Goal: Task Accomplishment & Management: Use online tool/utility

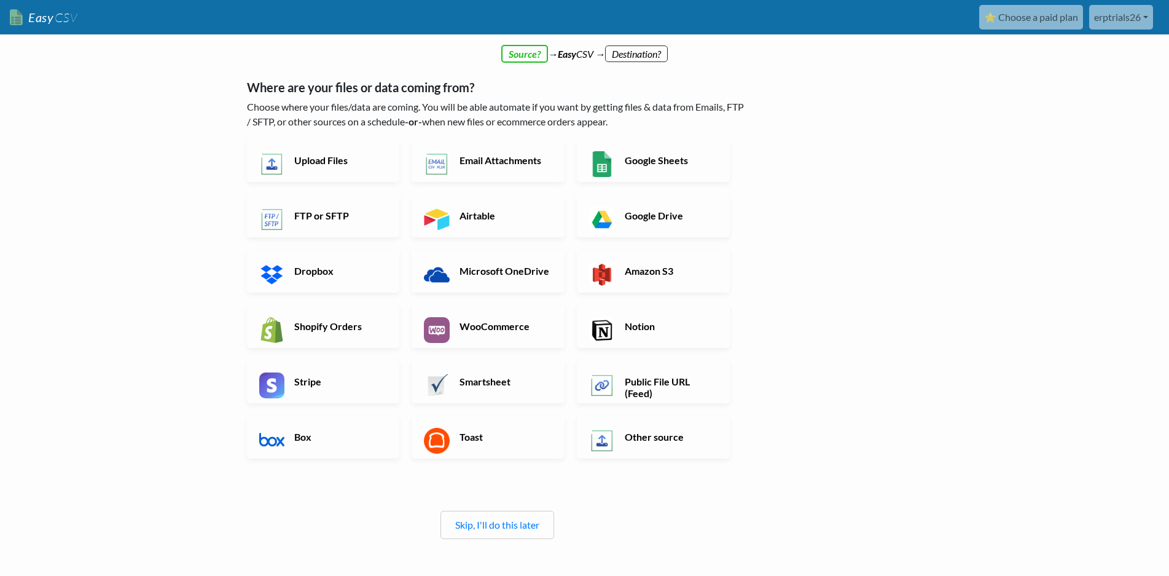
click at [1030, 334] on body "Easy CSV ⭐ Choose a paid plan erptrials26 Erptrials26 All Flows All CSV Generat…" at bounding box center [584, 329] width 1169 height 659
click at [668, 154] on link "Google Sheets" at bounding box center [653, 160] width 153 height 43
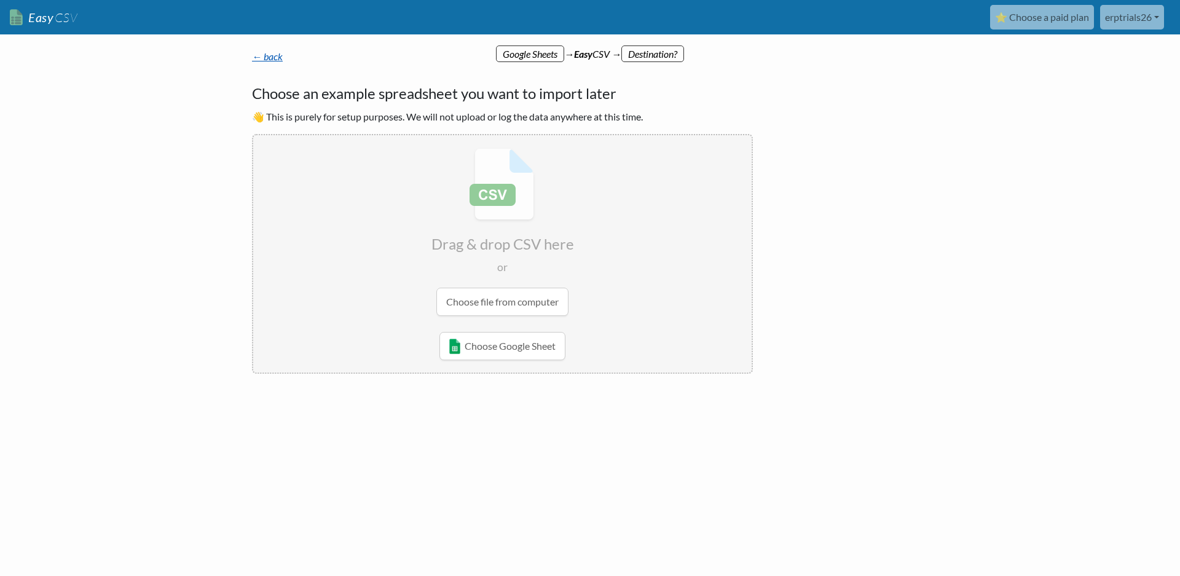
click at [270, 56] on link "← back" at bounding box center [267, 56] width 31 height 12
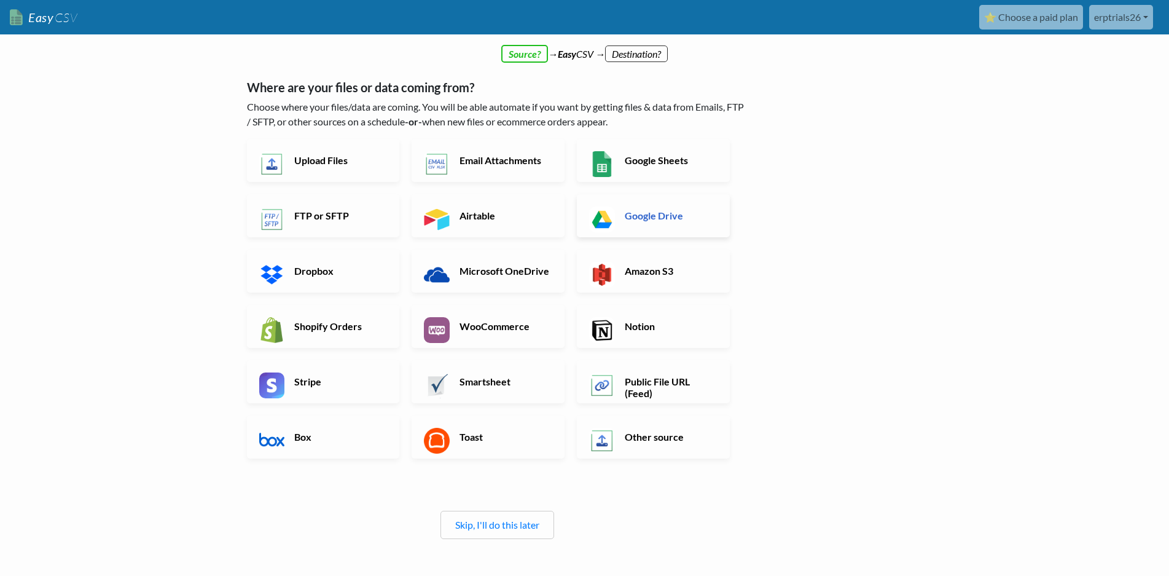
click at [669, 227] on link "Google Drive" at bounding box center [653, 215] width 153 height 43
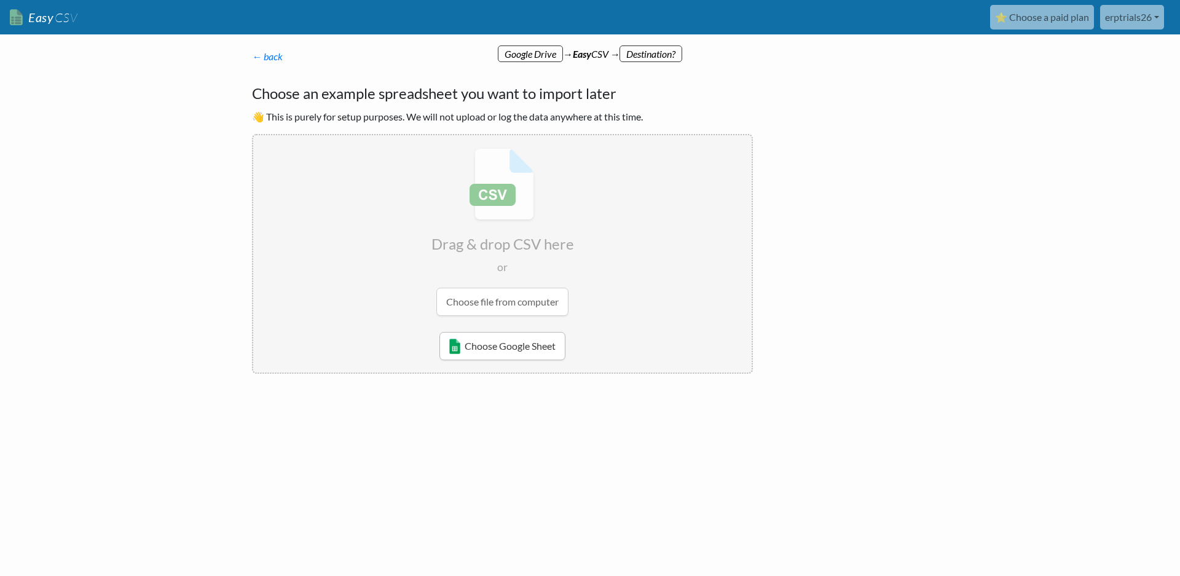
click at [526, 345] on link "Choose Google Sheet" at bounding box center [502, 346] width 126 height 28
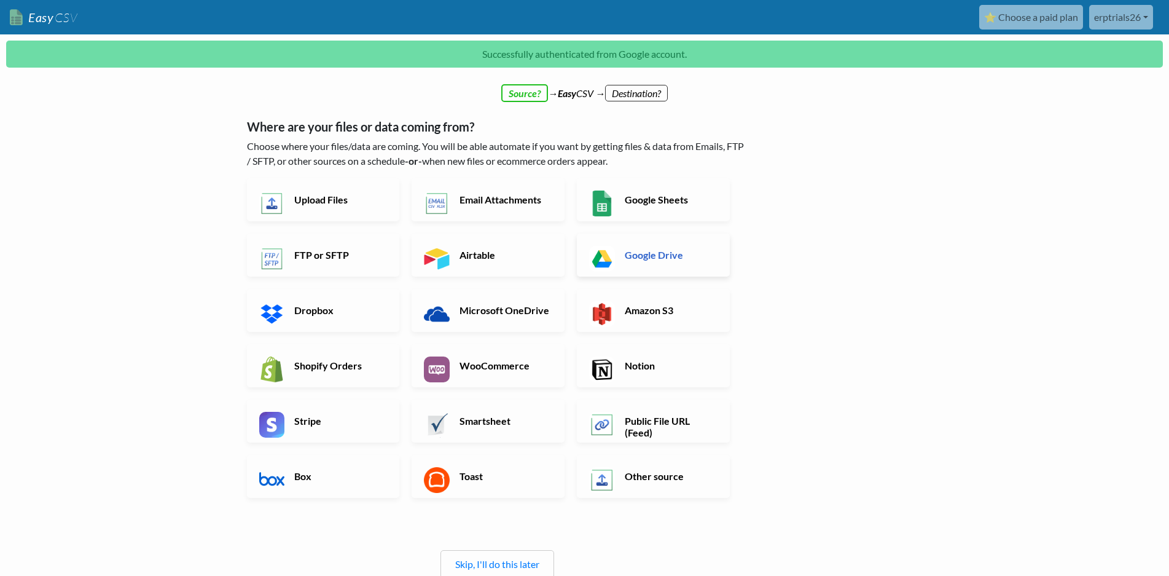
click at [701, 262] on link "Google Drive" at bounding box center [653, 254] width 153 height 43
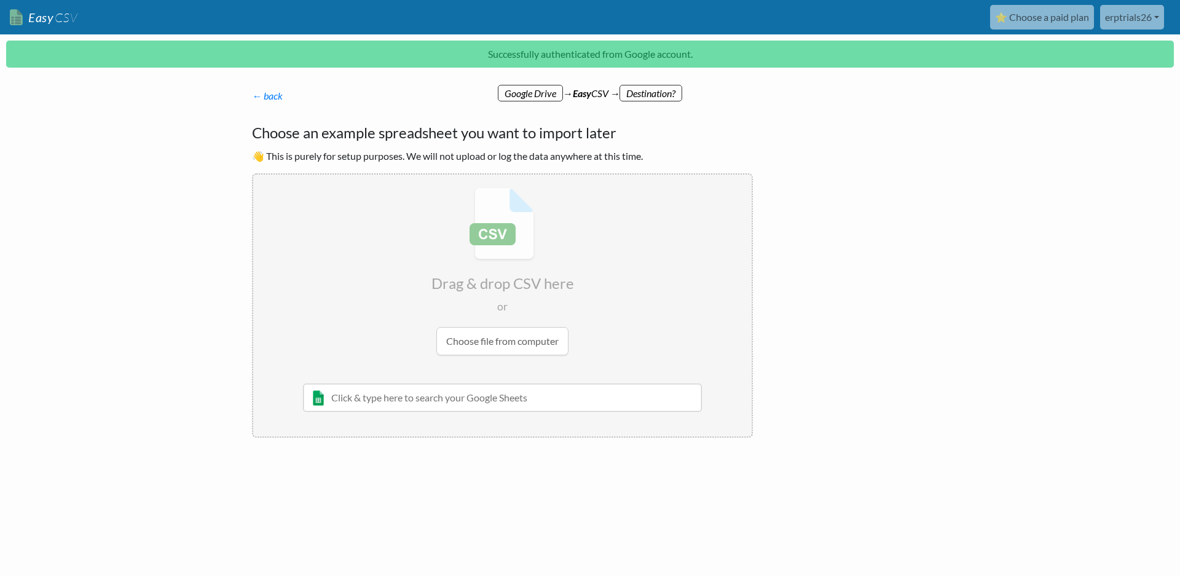
click at [531, 395] on input "text" at bounding box center [502, 397] width 399 height 28
click at [526, 92] on p "← back Thanks for signing up! Set up your Import Flow and Upload Page in 1 minu…" at bounding box center [502, 95] width 501 height 15
click at [324, 378] on ul "Choose file from computer Whoops! Not all the required permissions were granted…" at bounding box center [502, 381] width 498 height 109
click at [368, 406] on input "text" at bounding box center [502, 397] width 399 height 28
type input "oz"
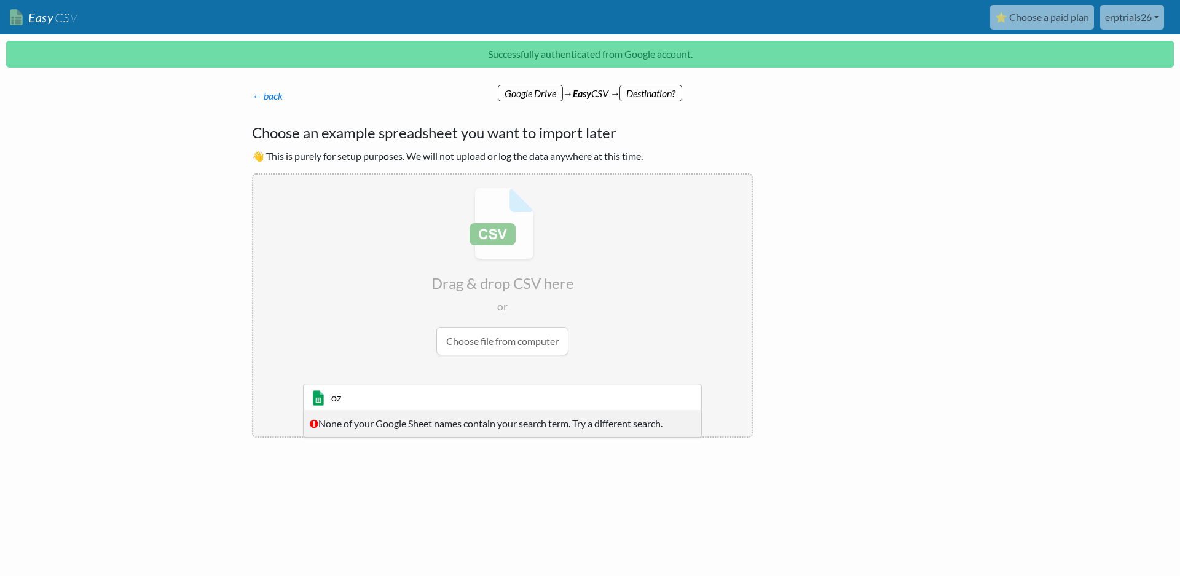
click at [382, 402] on input "oz" at bounding box center [502, 397] width 399 height 28
click at [499, 382] on ul "Choose file from computer Whoops! Not all the required permissions were granted…" at bounding box center [502, 381] width 498 height 109
click at [492, 398] on input "text" at bounding box center [502, 397] width 399 height 28
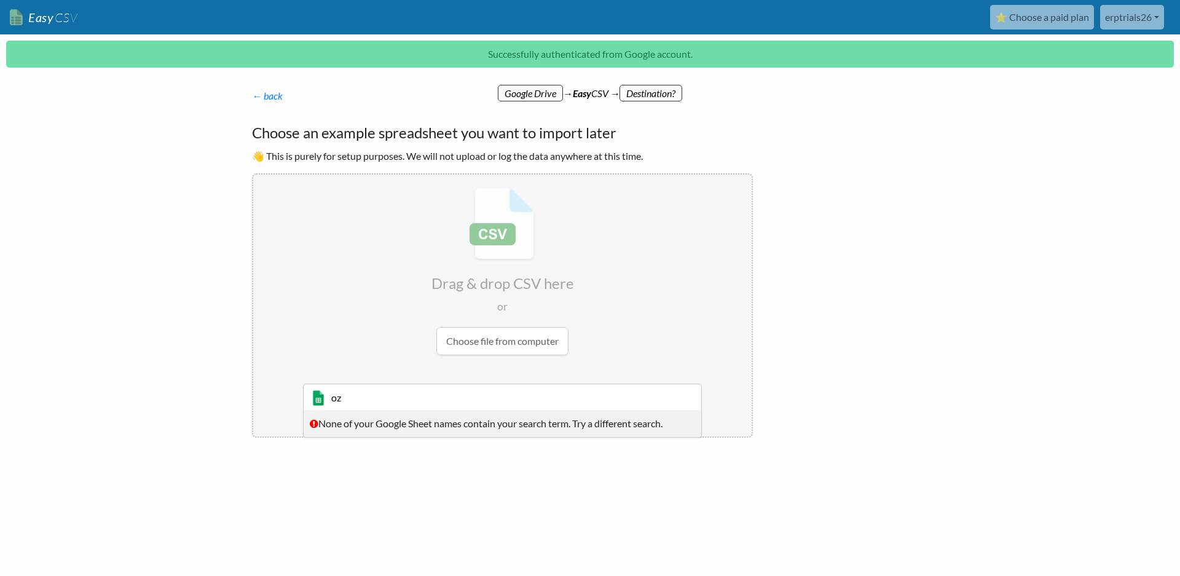
click at [492, 398] on input "oz" at bounding box center [502, 397] width 399 height 28
type input "oz"
click at [492, 398] on input "oz" at bounding box center [502, 397] width 399 height 28
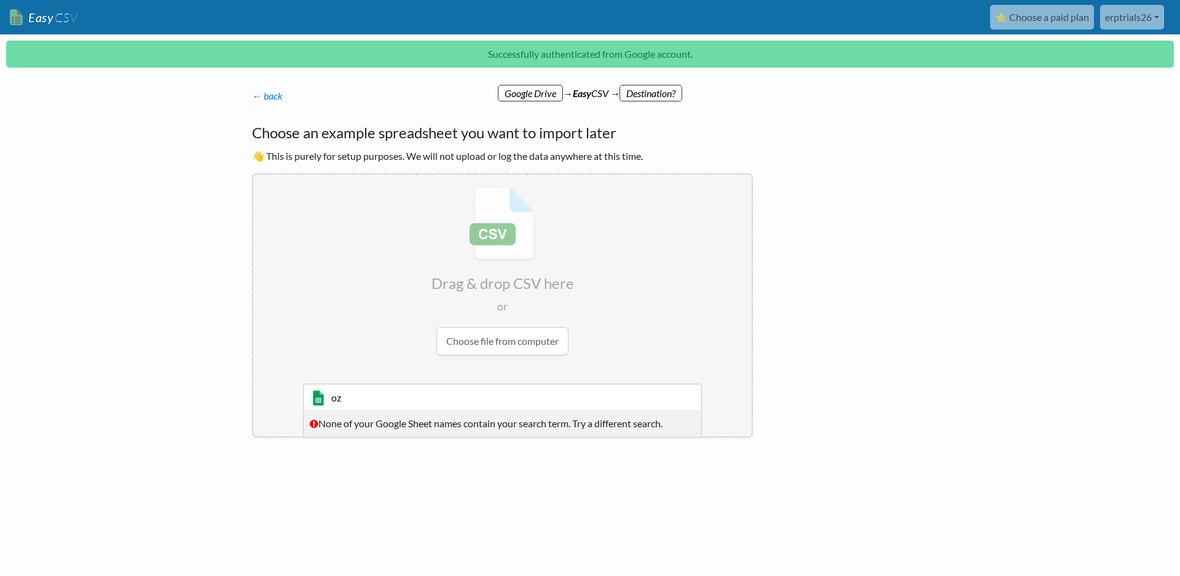
click at [492, 398] on input "oz" at bounding box center [502, 397] width 399 height 28
click at [784, 330] on div "← back Thanks for signing up! Set up your Import Flow and Upload Page in 1 minu…" at bounding box center [590, 309] width 700 height 417
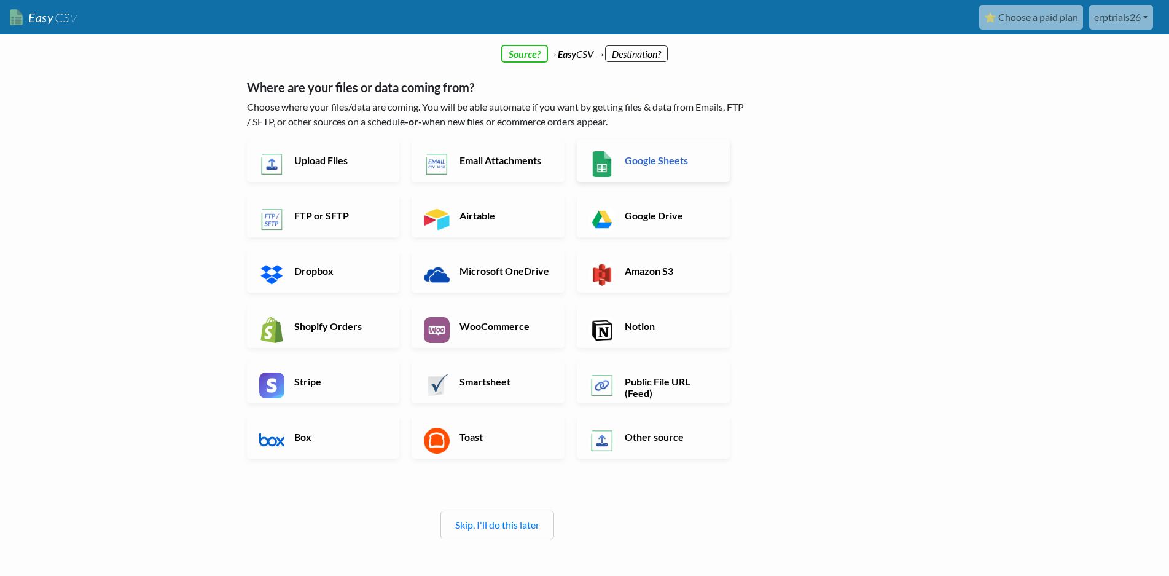
click at [662, 165] on h6 "Google Sheets" at bounding box center [670, 160] width 96 height 12
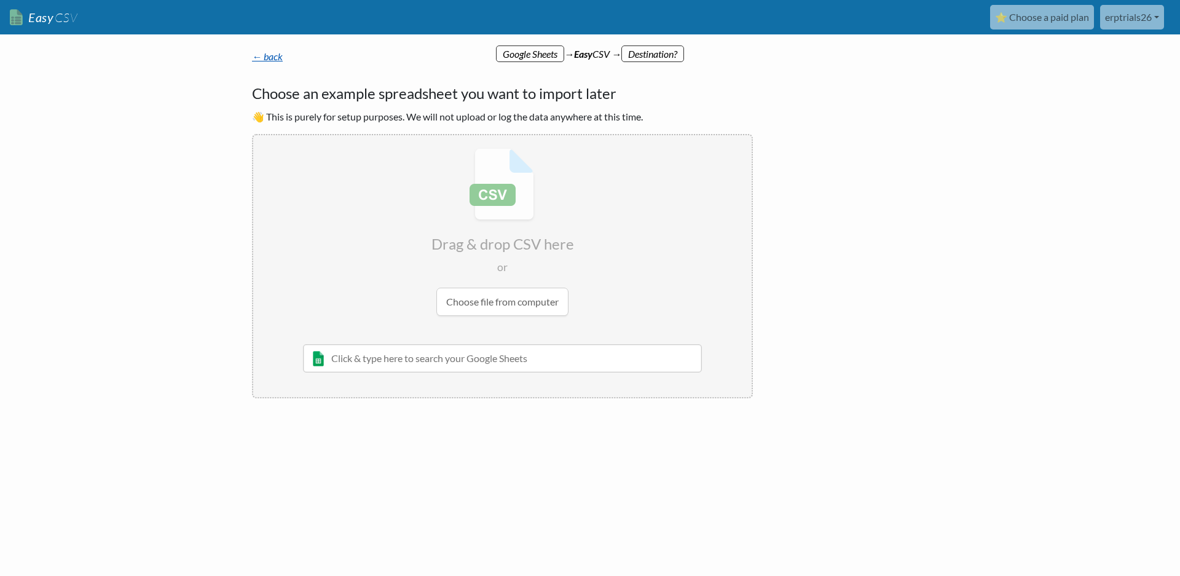
click at [260, 53] on link "← back" at bounding box center [267, 56] width 31 height 12
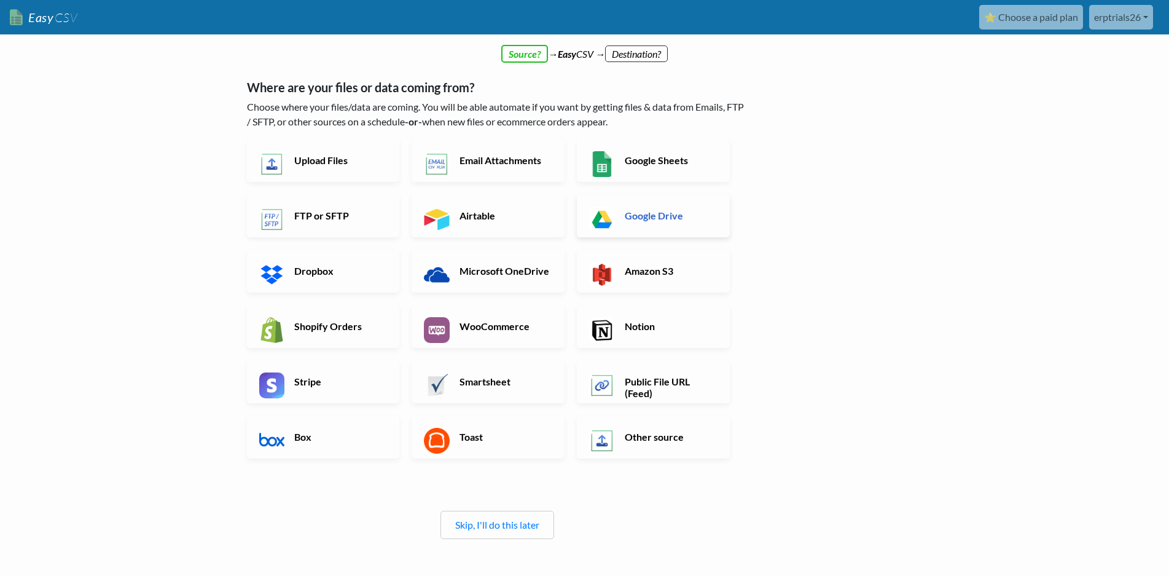
click at [655, 221] on h6 "Google Drive" at bounding box center [670, 215] width 96 height 12
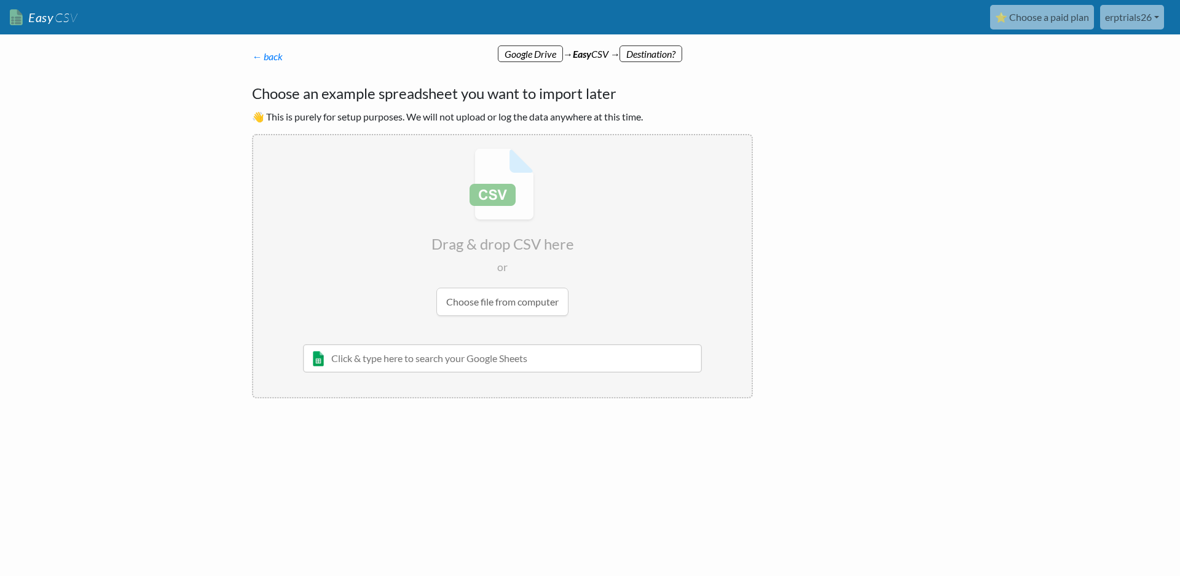
click at [454, 366] on input "text" at bounding box center [502, 358] width 399 height 28
type input "oz"
click at [454, 366] on input "oz" at bounding box center [502, 358] width 399 height 28
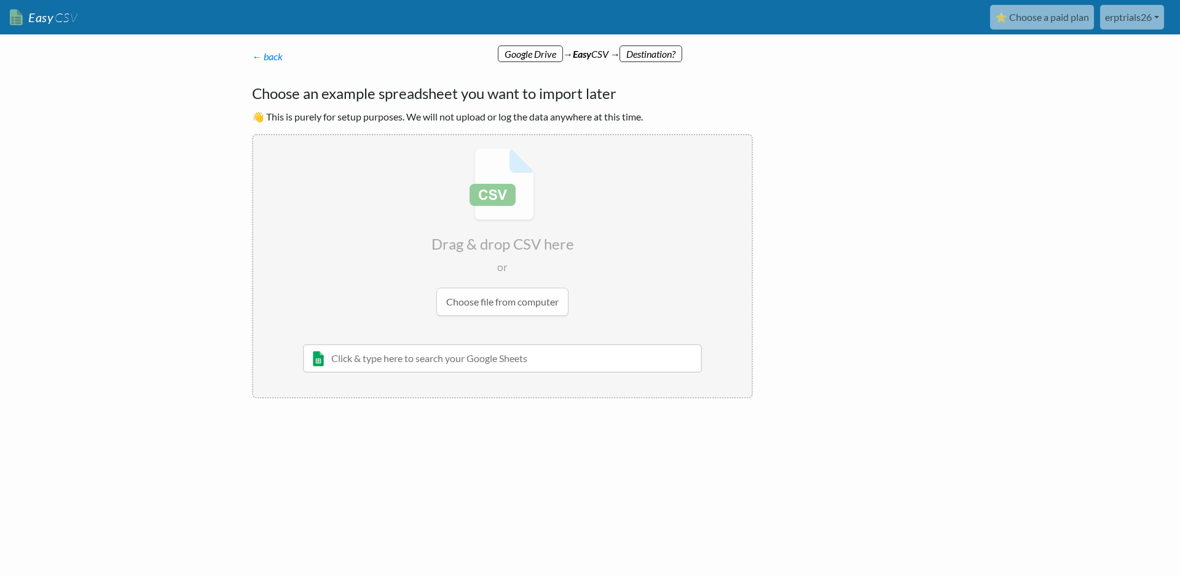
click at [475, 368] on input "text" at bounding box center [502, 358] width 399 height 28
type input "INV"
click at [475, 368] on input "INV" at bounding box center [502, 358] width 399 height 28
click at [667, 256] on input "file" at bounding box center [502, 232] width 498 height 194
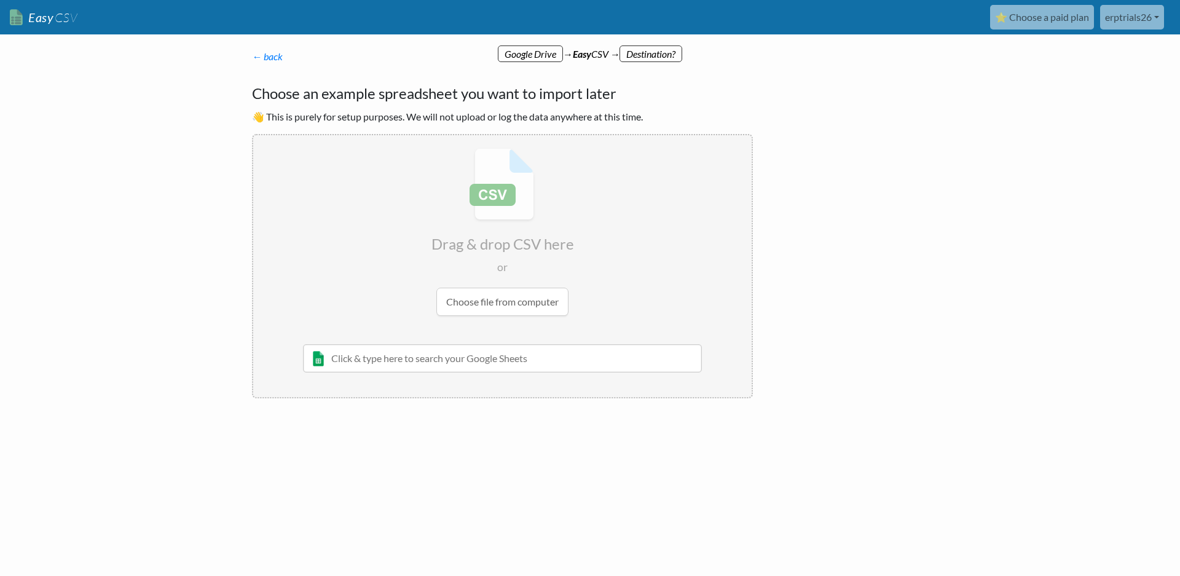
click at [532, 59] on p "← back Thanks for signing up! Set up your Import Flow and Upload Page in 1 minu…" at bounding box center [502, 56] width 501 height 15
click at [281, 64] on div "← back Thanks for signing up! Set up your Import Flow and Upload Page in 1 minu…" at bounding box center [502, 224] width 525 height 374
click at [275, 57] on link "← back" at bounding box center [267, 56] width 31 height 12
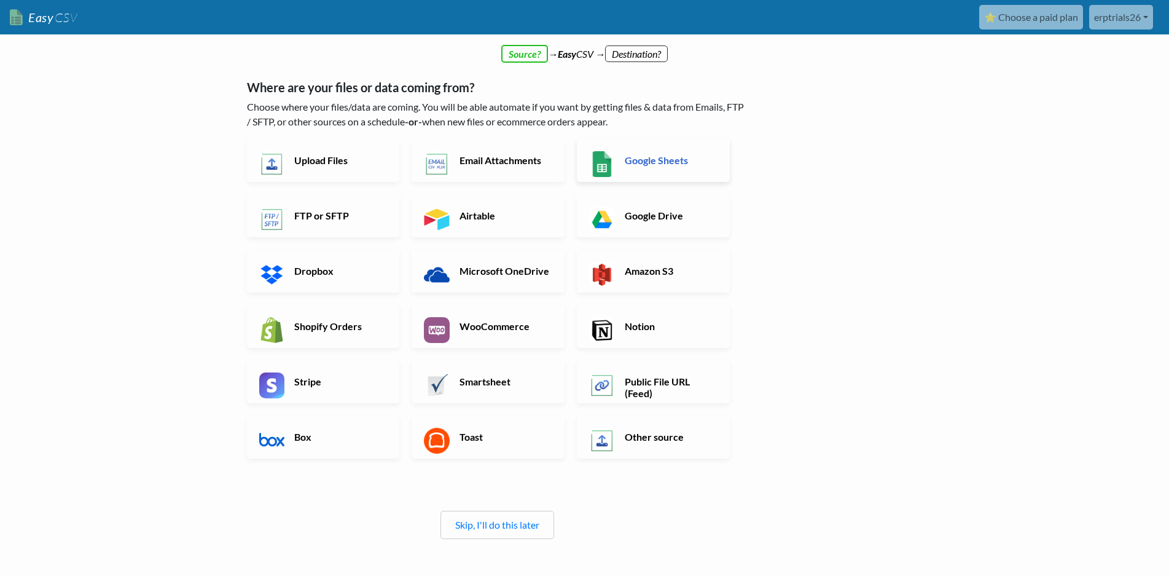
click at [680, 166] on h6 "Google Sheets" at bounding box center [670, 160] width 96 height 12
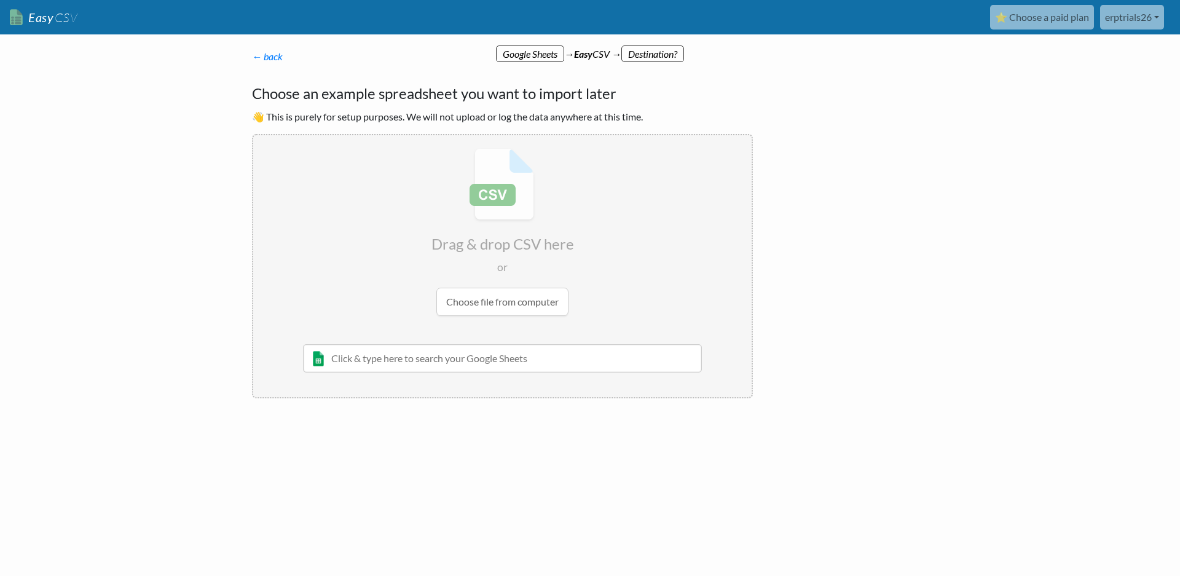
click at [461, 355] on input "text" at bounding box center [502, 358] width 399 height 28
type input "INV"
click at [461, 355] on input "INV" at bounding box center [502, 358] width 399 height 28
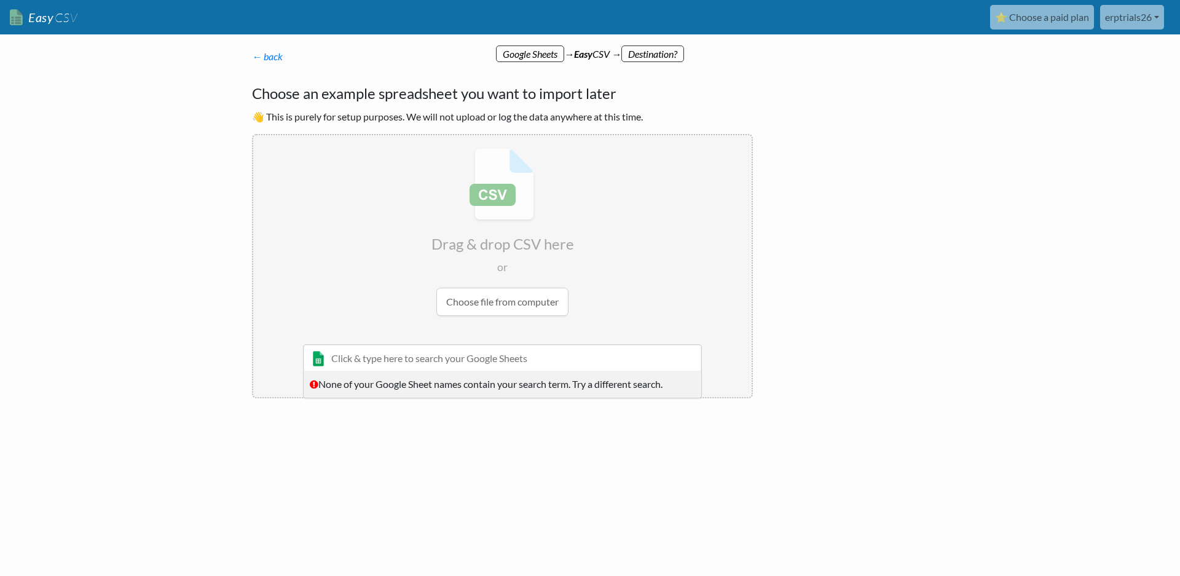
click at [922, 322] on div "← back Thanks for signing up! Set up your Import Flow and Upload Page in 1 minu…" at bounding box center [590, 269] width 700 height 417
click at [271, 58] on link "← back" at bounding box center [267, 56] width 31 height 12
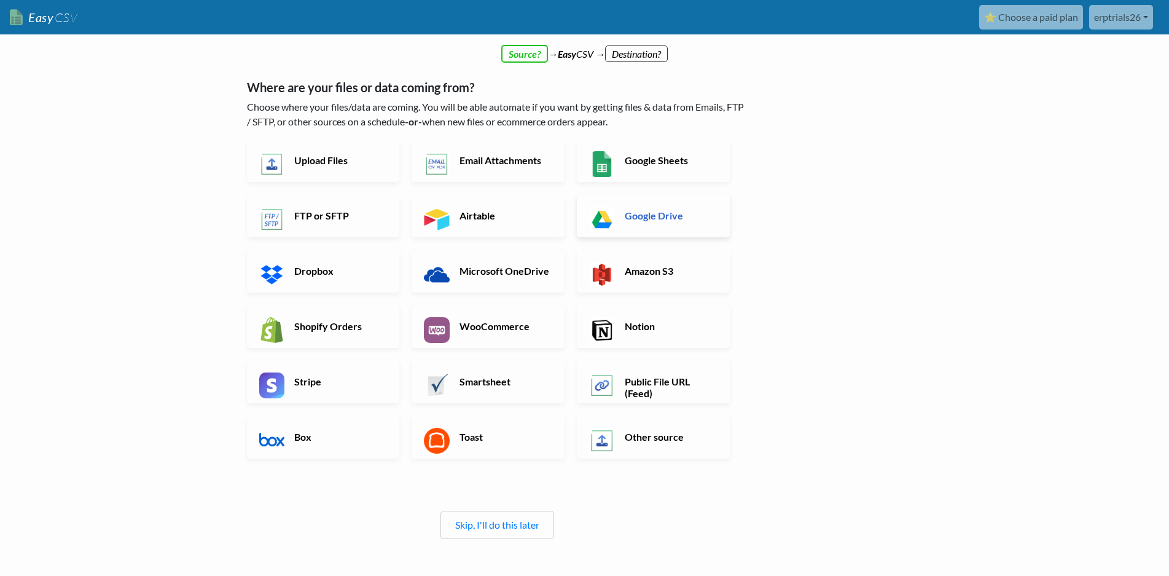
click at [617, 203] on link "Google Drive" at bounding box center [653, 215] width 153 height 43
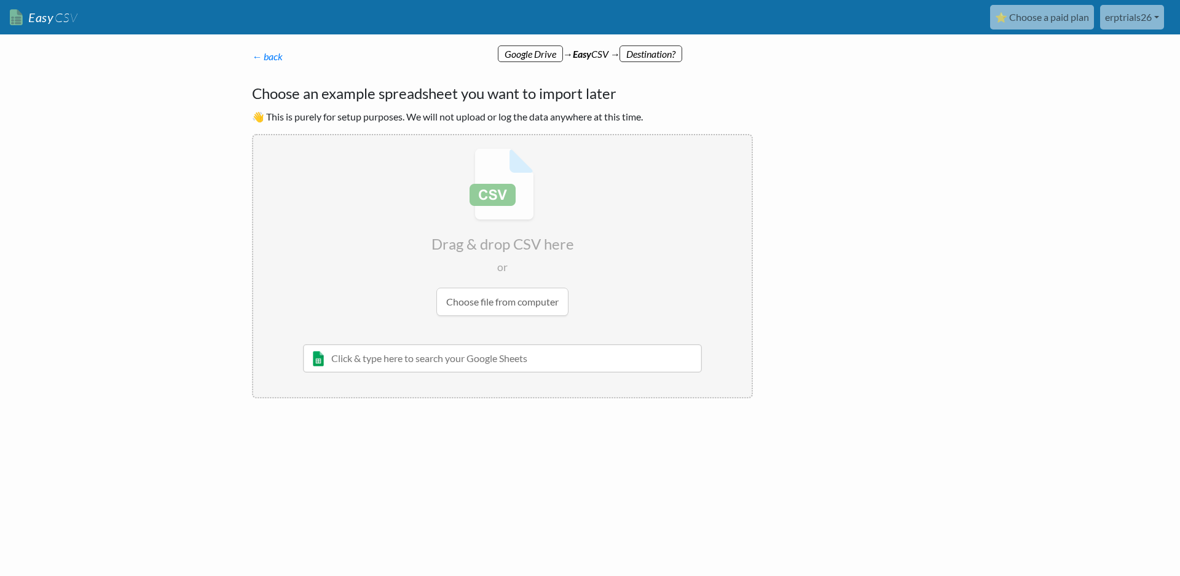
click at [444, 370] on input "text" at bounding box center [502, 358] width 399 height 28
type input "INV"
click at [488, 386] on div "INV-20250826-155215 - OZTEC WINDOW SHUTTERS" at bounding box center [512, 382] width 364 height 15
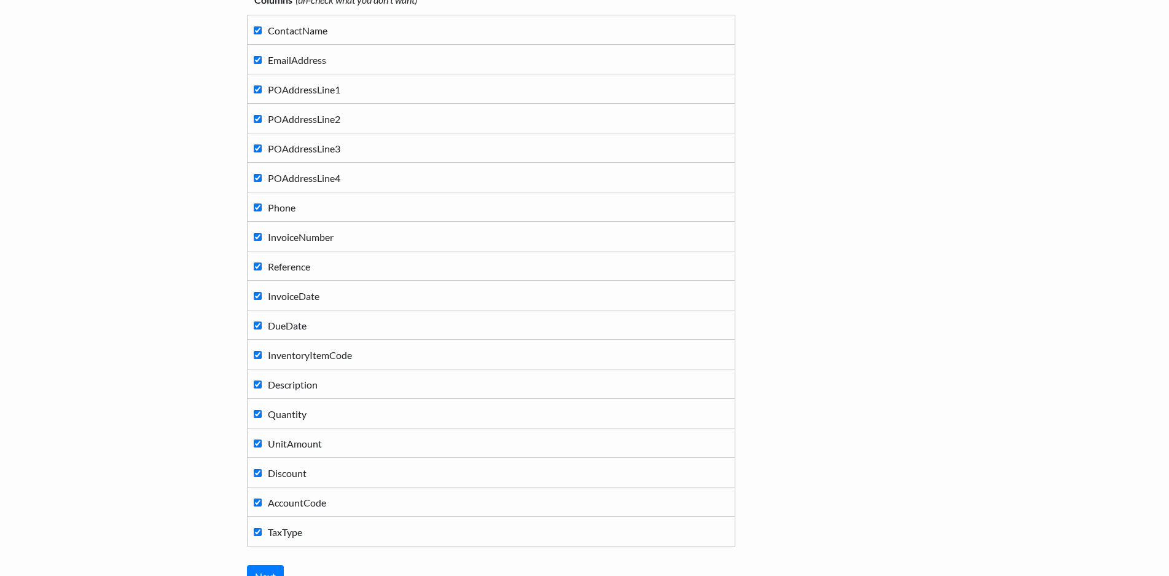
scroll to position [184, 0]
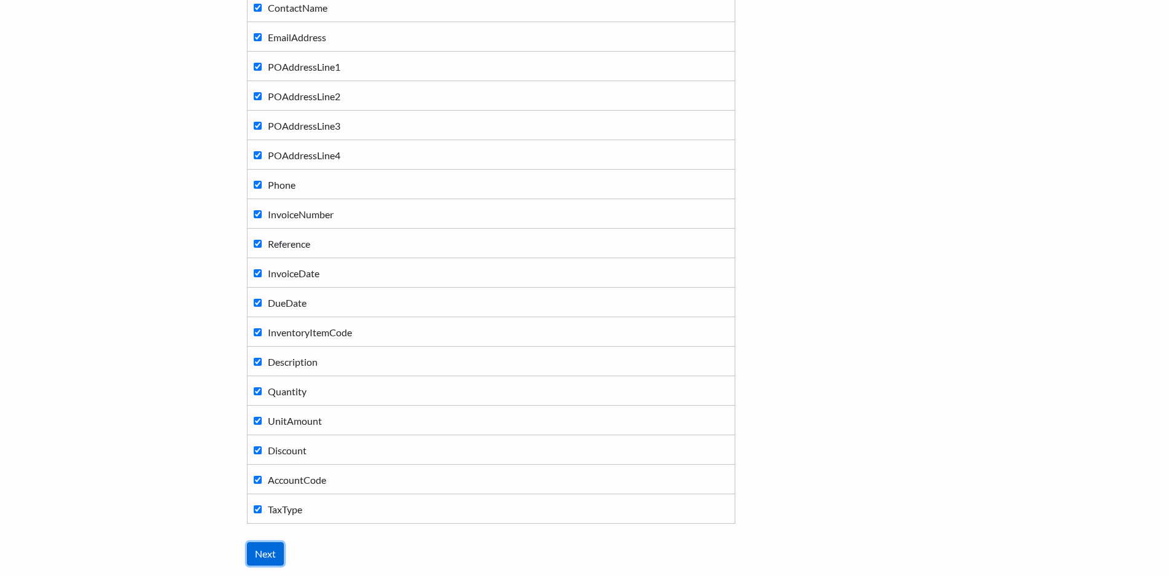
click at [266, 552] on input "Next" at bounding box center [265, 553] width 37 height 23
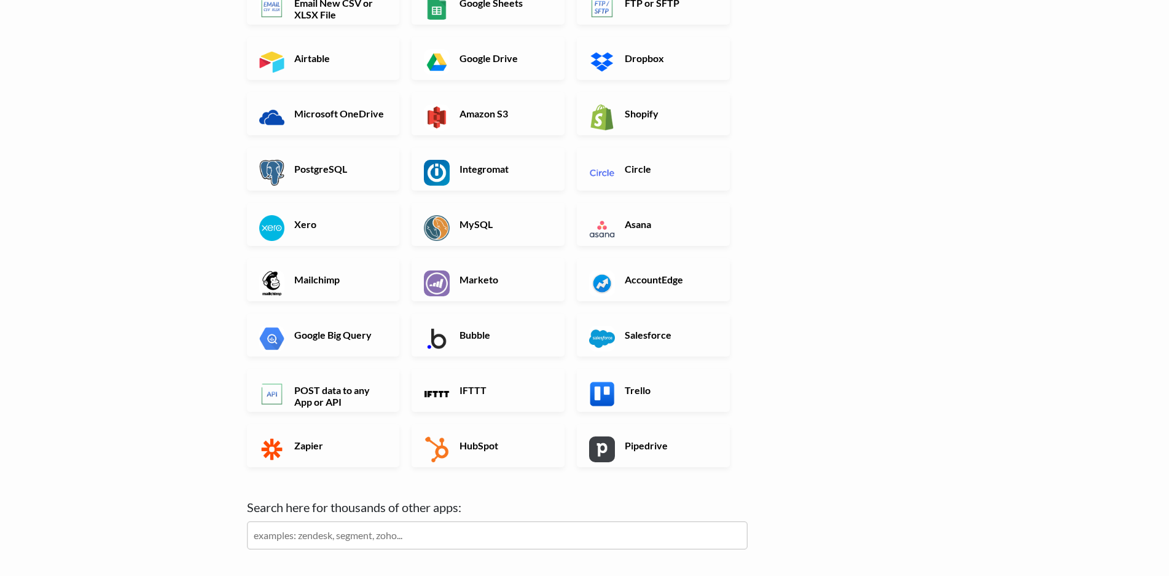
click at [357, 253] on div "Xero" at bounding box center [329, 230] width 165 height 55
click at [353, 229] on h6 "Xero" at bounding box center [339, 224] width 96 height 12
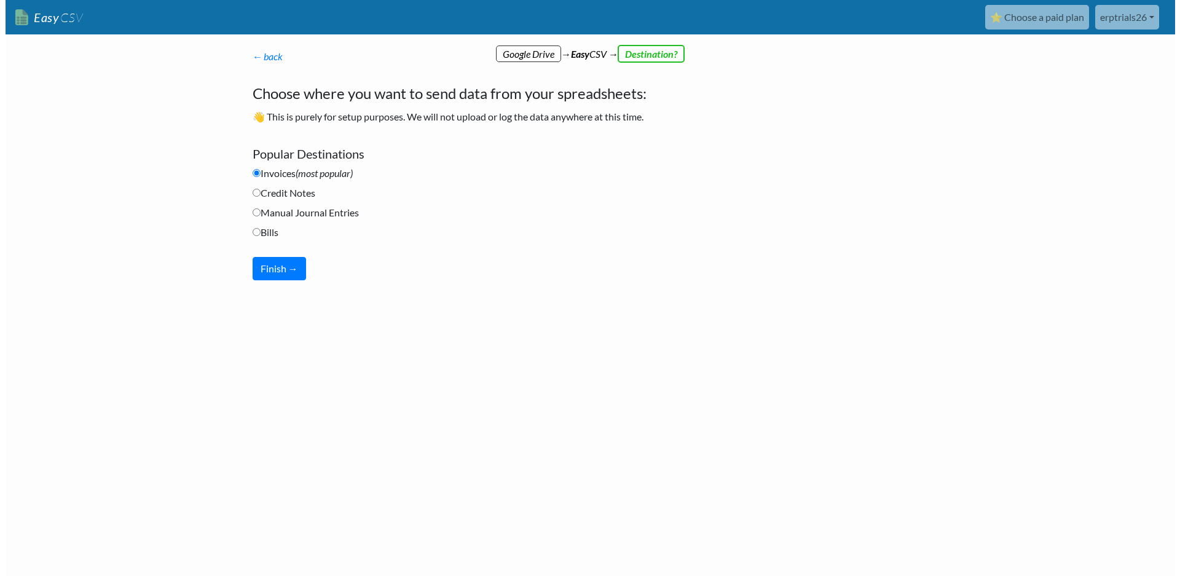
scroll to position [0, 0]
click at [293, 272] on button "Finish →" at bounding box center [278, 268] width 53 height 23
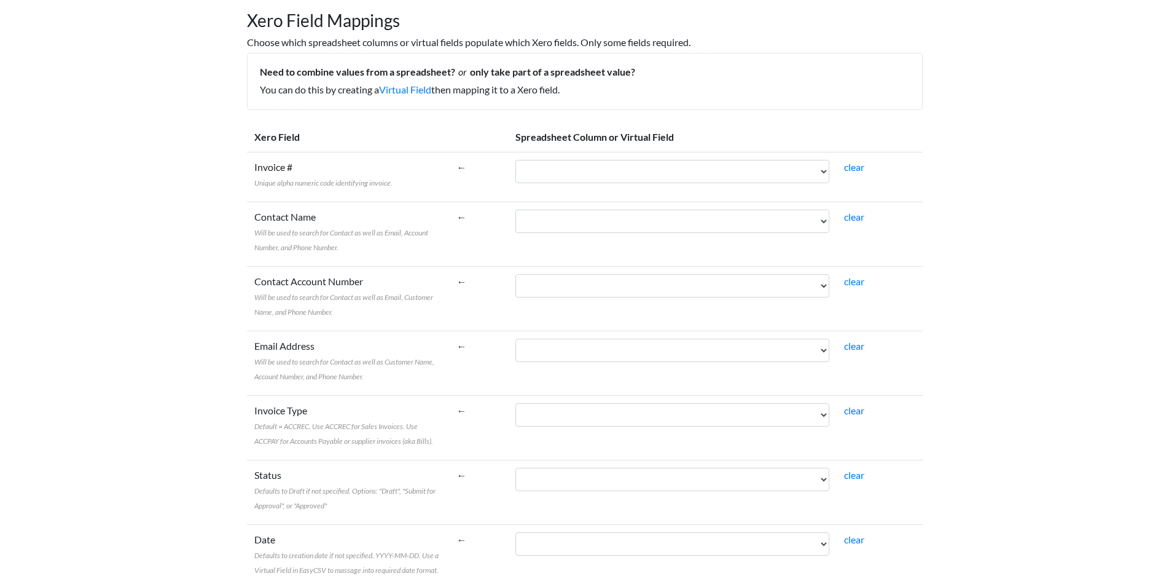
scroll to position [123, 0]
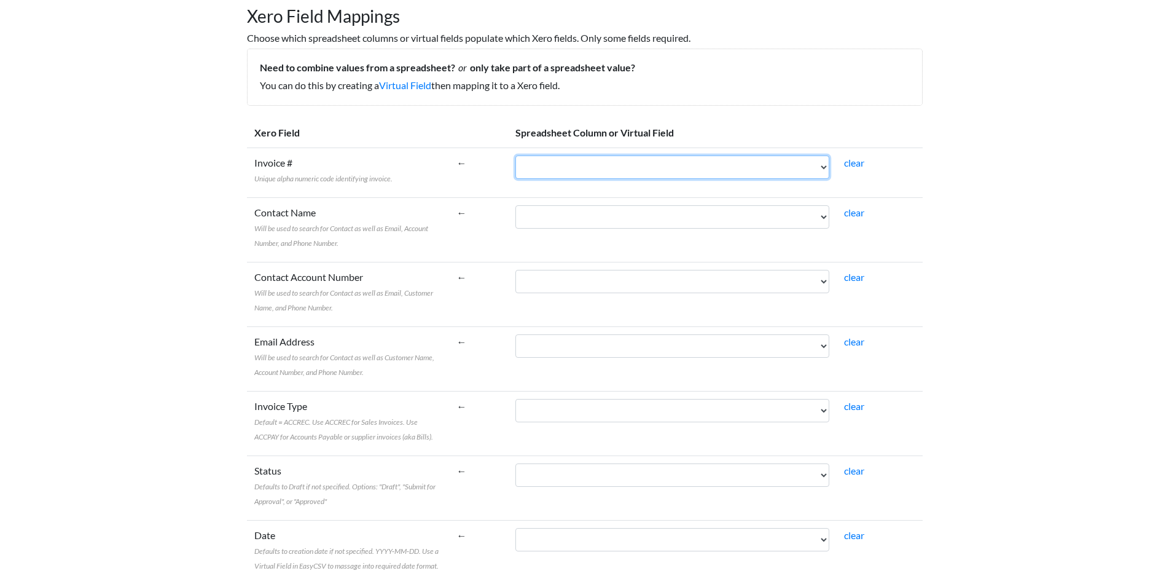
click at [771, 170] on select "ContactName EmailAddress POAddressLine1 POAddressLine2 POAddressLine3 POAddress…" at bounding box center [672, 166] width 314 height 23
select select "cr_746688"
click at [543, 155] on select "ContactName EmailAddress POAddressLine1 POAddressLine2 POAddressLine3 POAddress…" at bounding box center [672, 166] width 314 height 23
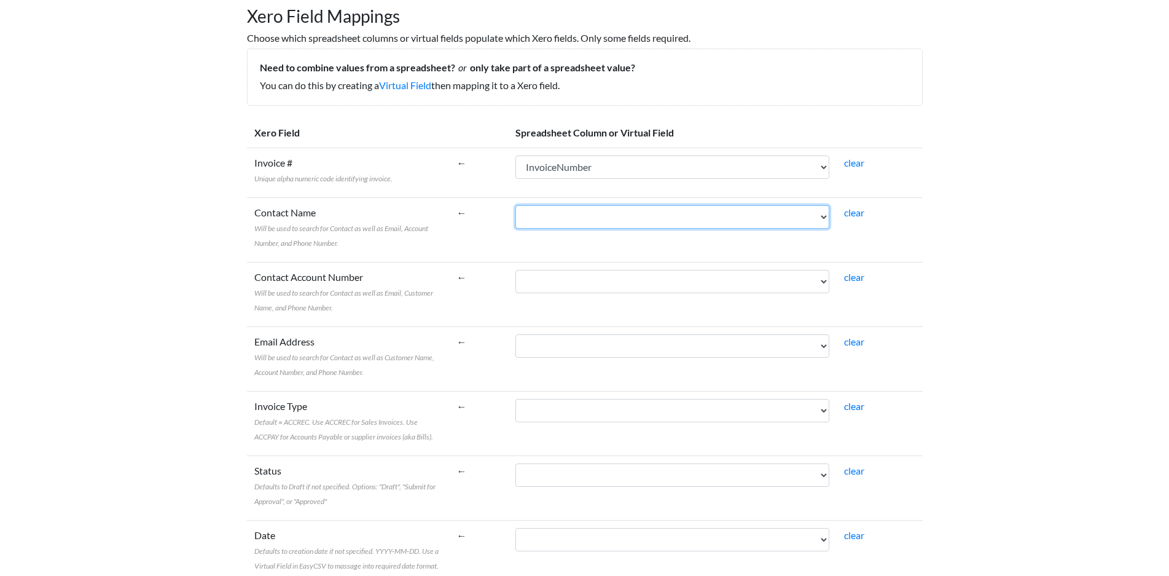
click at [636, 222] on select "ContactName EmailAddress POAddressLine1 POAddressLine2 POAddressLine3 POAddress…" at bounding box center [672, 216] width 314 height 23
select select "cr_746681"
click at [543, 205] on select "ContactName EmailAddress POAddressLine1 POAddressLine2 POAddressLine3 POAddress…" at bounding box center [672, 216] width 314 height 23
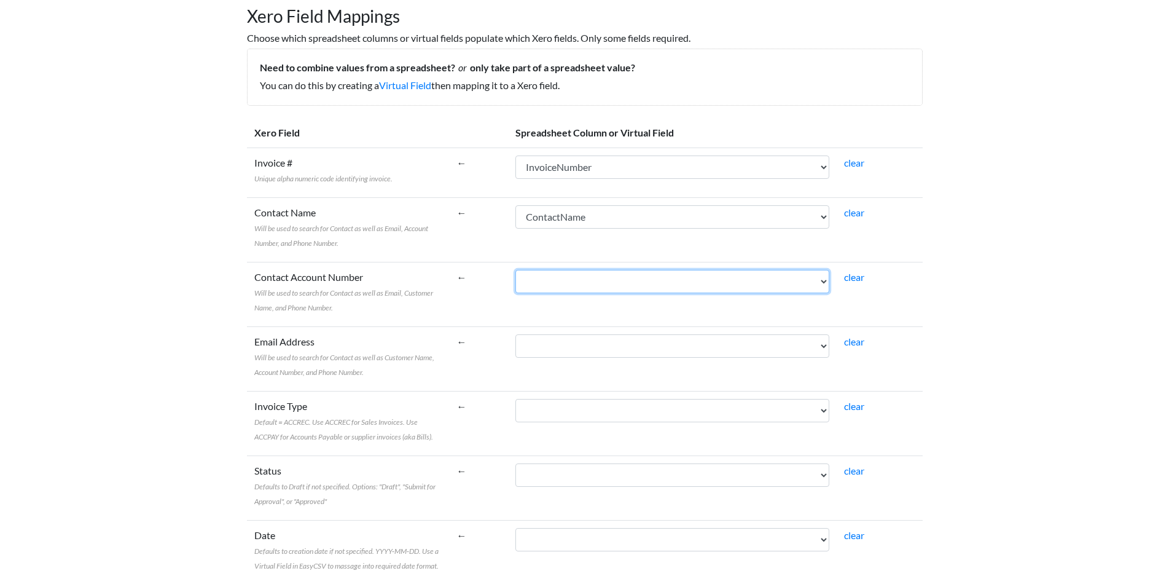
click at [632, 291] on select "ContactName EmailAddress POAddressLine1 POAddressLine2 POAddressLine3 POAddress…" at bounding box center [672, 281] width 314 height 23
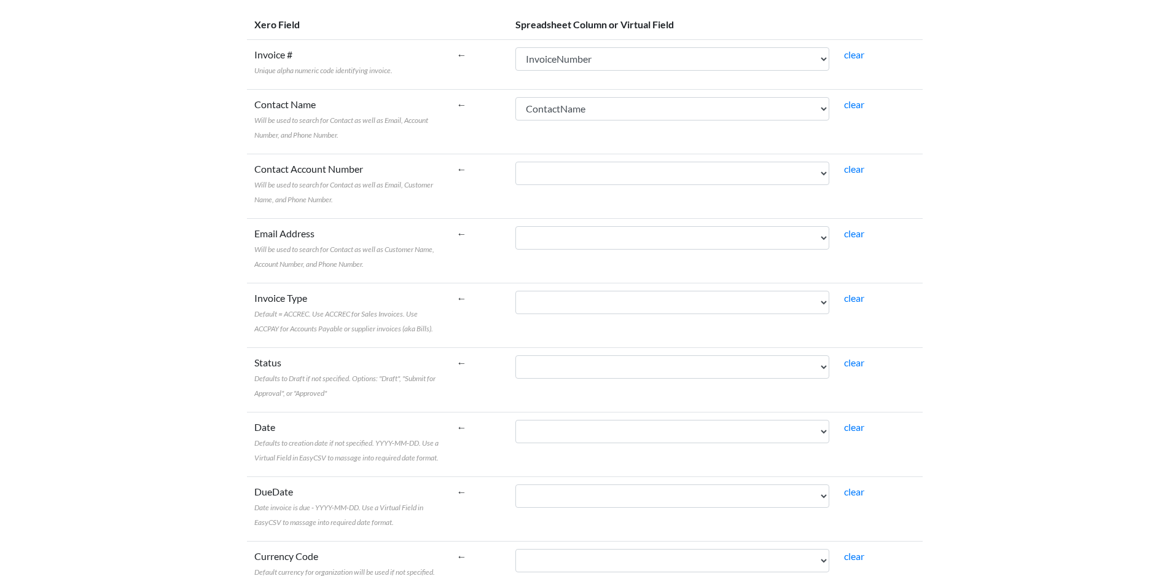
scroll to position [246, 0]
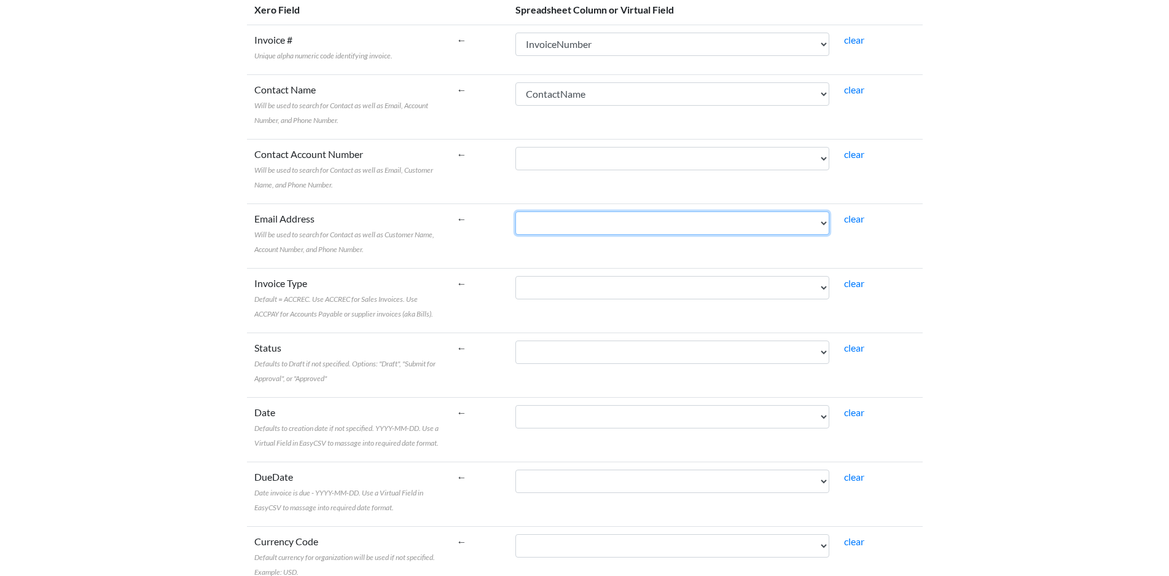
click at [582, 221] on select "ContactName EmailAddress POAddressLine1 POAddressLine2 POAddressLine3 POAddress…" at bounding box center [672, 222] width 314 height 23
select select "cr_746682"
click at [543, 211] on select "ContactName EmailAddress POAddressLine1 POAddressLine2 POAddressLine3 POAddress…" at bounding box center [672, 222] width 314 height 23
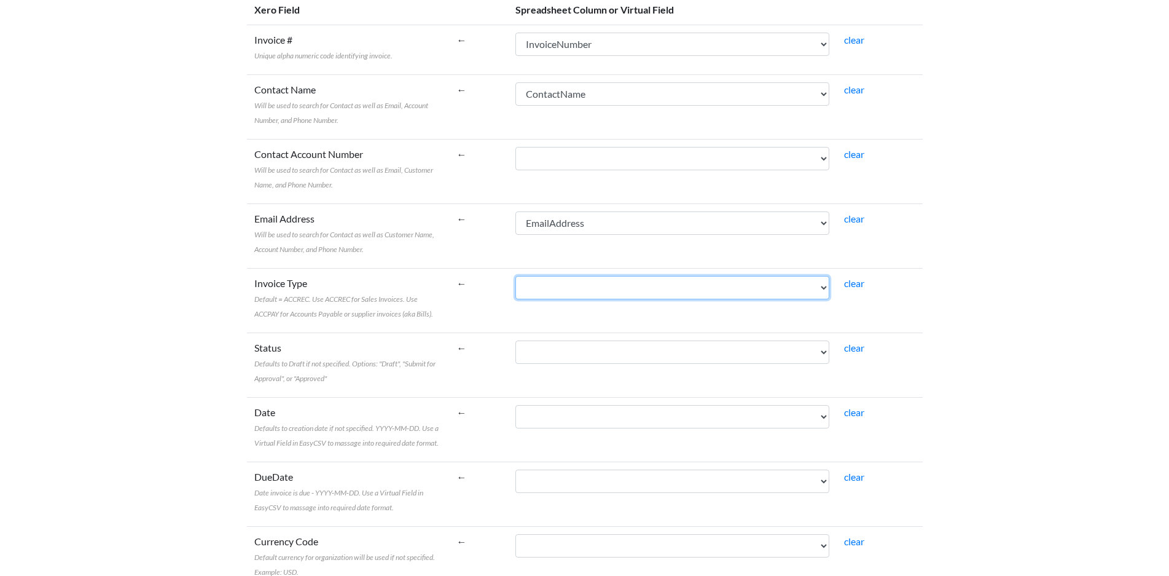
click at [573, 284] on select "ContactName EmailAddress POAddressLine1 POAddressLine2 POAddressLine3 POAddress…" at bounding box center [672, 287] width 314 height 23
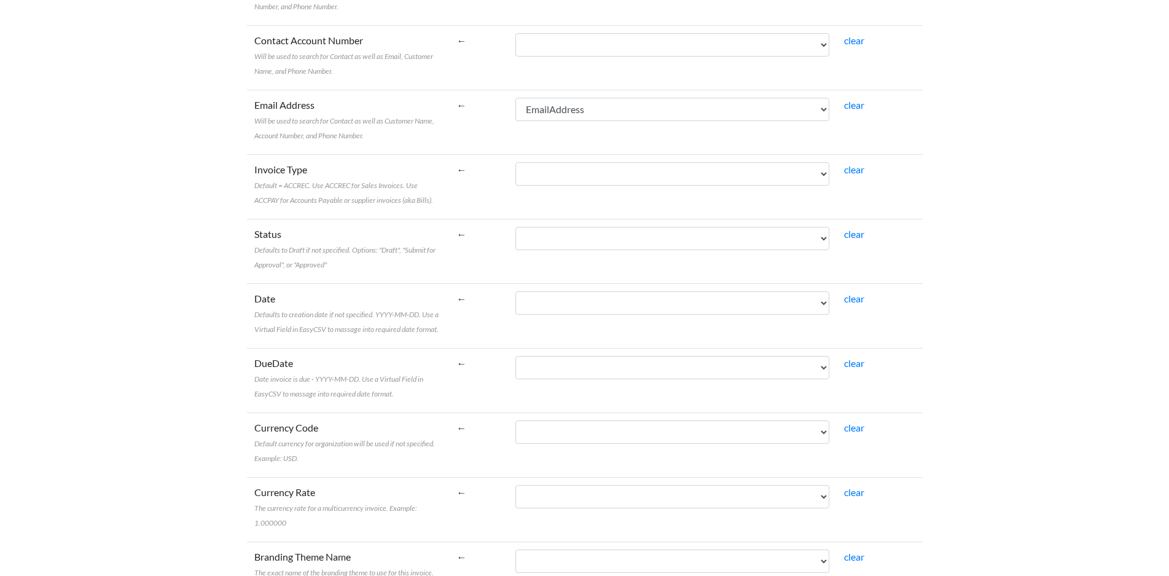
scroll to position [369, 0]
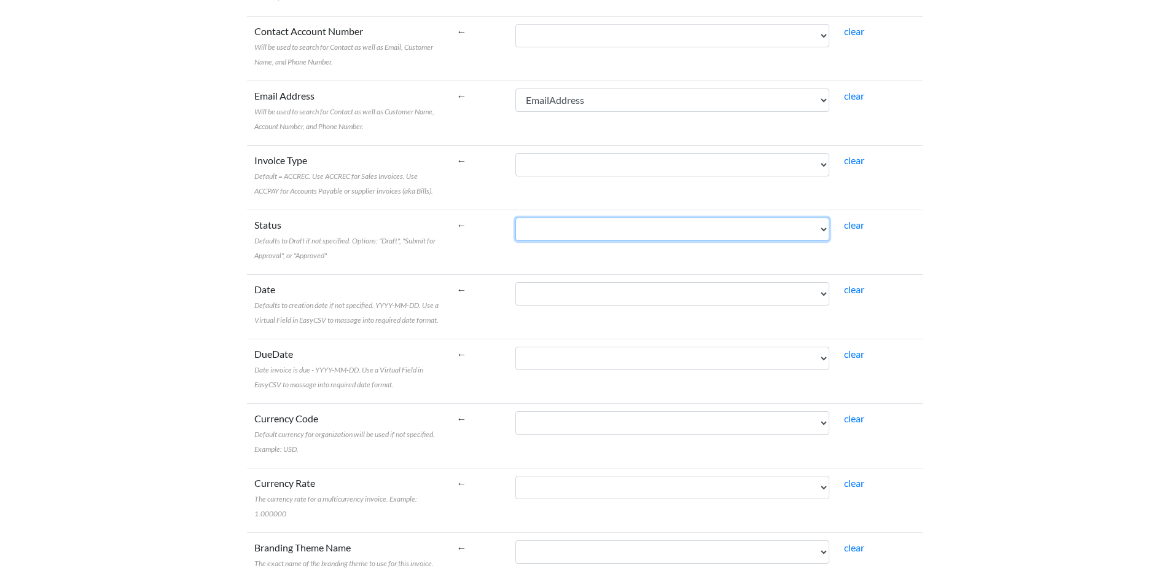
click at [577, 233] on select "ContactName EmailAddress POAddressLine1 POAddressLine2 POAddressLine3 POAddress…" at bounding box center [672, 228] width 314 height 23
click at [437, 262] on td "Status Defaults to Draft if not specified. Options: "Draft", "Submit for Approv…" at bounding box center [348, 241] width 203 height 65
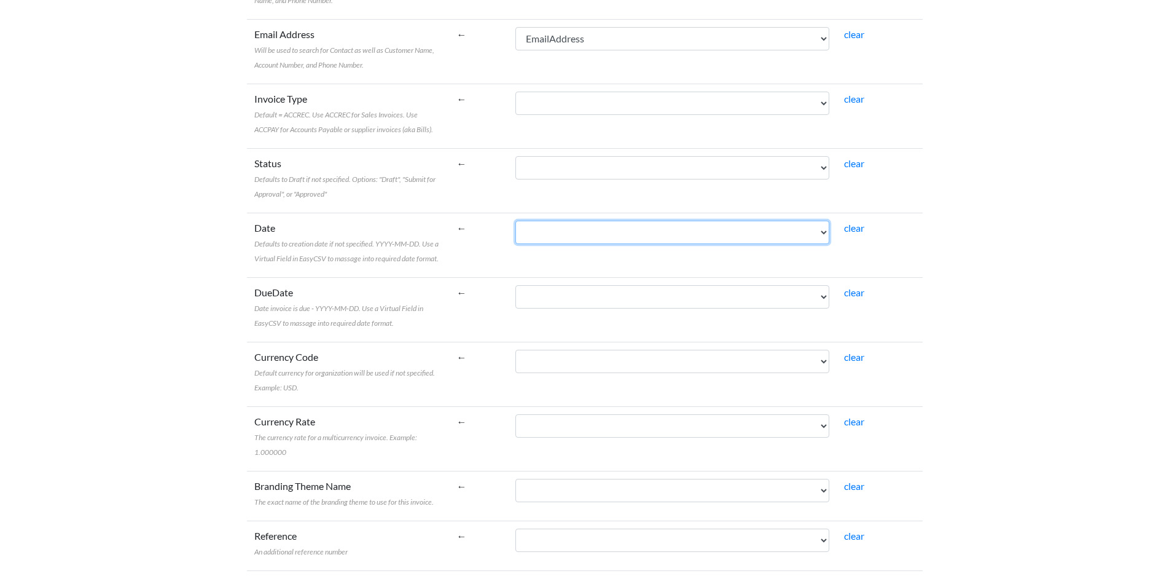
click at [642, 235] on select "ContactName EmailAddress POAddressLine1 POAddressLine2 POAddressLine3 POAddress…" at bounding box center [672, 232] width 314 height 23
select select "cr_746690"
click at [543, 221] on select "ContactName EmailAddress POAddressLine1 POAddressLine2 POAddressLine3 POAddress…" at bounding box center [672, 232] width 314 height 23
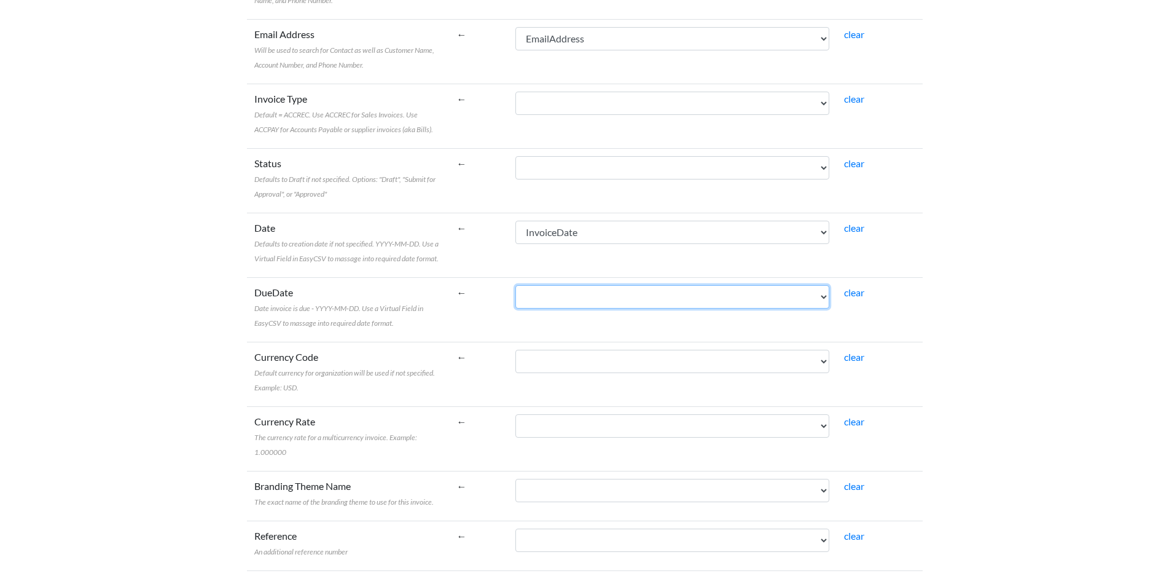
click at [608, 298] on select "ContactName EmailAddress POAddressLine1 POAddressLine2 POAddressLine3 POAddress…" at bounding box center [672, 296] width 314 height 23
select select "cr_746691"
click at [543, 285] on select "ContactName EmailAddress POAddressLine1 POAddressLine2 POAddressLine3 POAddress…" at bounding box center [672, 296] width 314 height 23
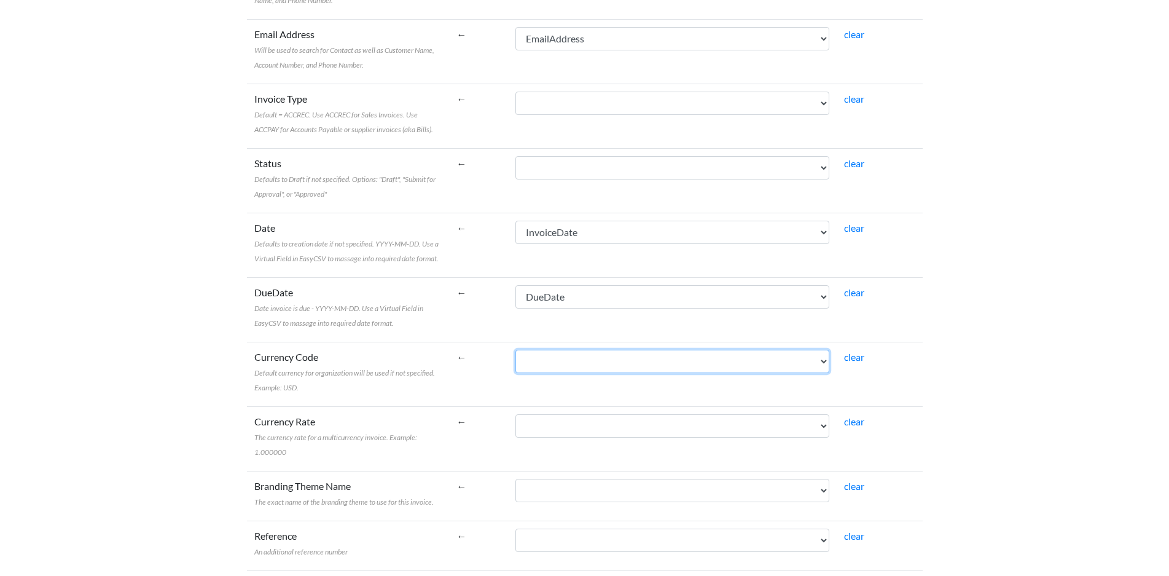
click at [605, 366] on select "ContactName EmailAddress POAddressLine1 POAddressLine2 POAddressLine3 POAddress…" at bounding box center [672, 361] width 314 height 23
click at [435, 374] on span "Default currency for organization will be used if not specified. Example: USD." at bounding box center [344, 380] width 181 height 24
click at [515, 373] on select "ContactName EmailAddress POAddressLine1 POAddressLine2 POAddressLine3 POAddress…" at bounding box center [672, 361] width 314 height 23
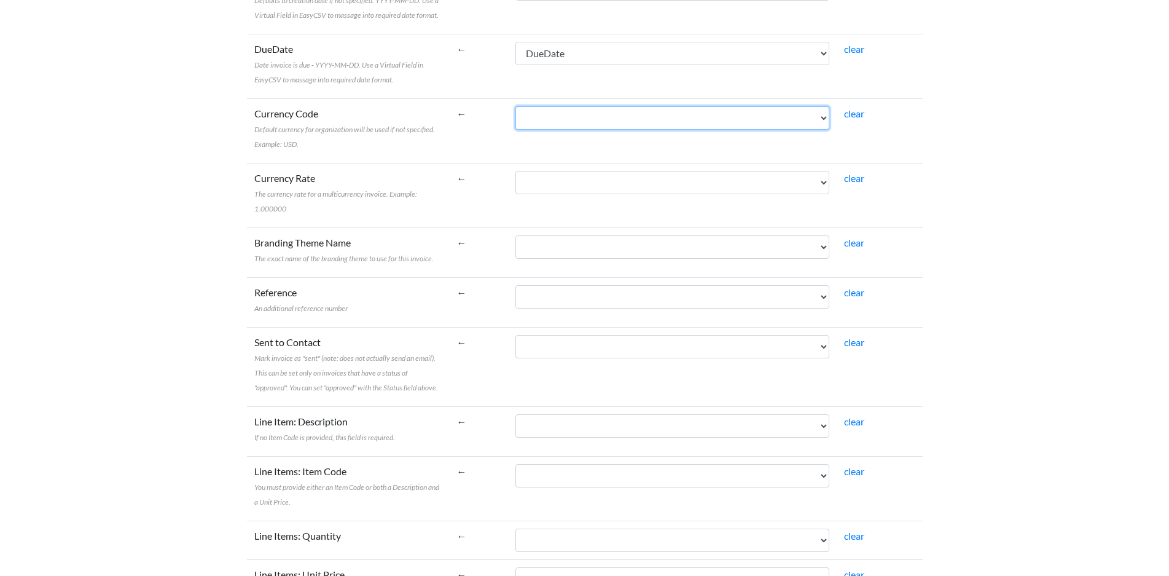
scroll to position [676, 0]
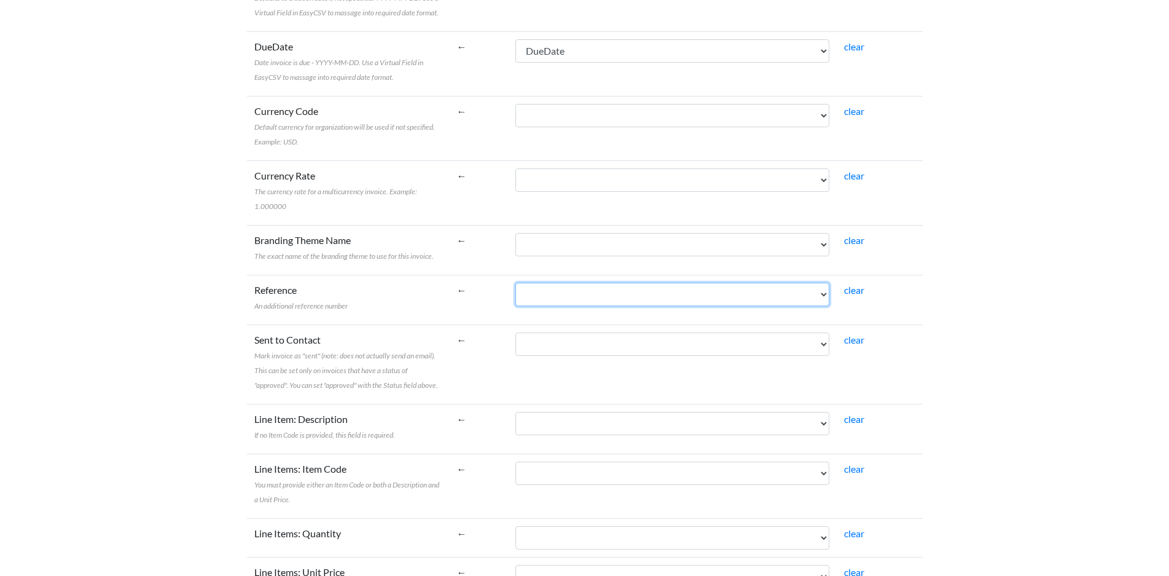
click at [594, 290] on select "ContactName EmailAddress POAddressLine1 POAddressLine2 POAddressLine3 POAddress…" at bounding box center [672, 294] width 314 height 23
select select "cr_746689"
click at [543, 283] on select "ContactName EmailAddress POAddressLine1 POAddressLine2 POAddressLine3 POAddress…" at bounding box center [672, 294] width 314 height 23
click at [442, 351] on label "Sent to Contact Mark invoice as "sent" (note: does not actually send an email).…" at bounding box center [348, 361] width 188 height 59
click at [515, 351] on select "ContactName EmailAddress POAddressLine1 POAddressLine2 POAddressLine3 POAddress…" at bounding box center [672, 343] width 314 height 23
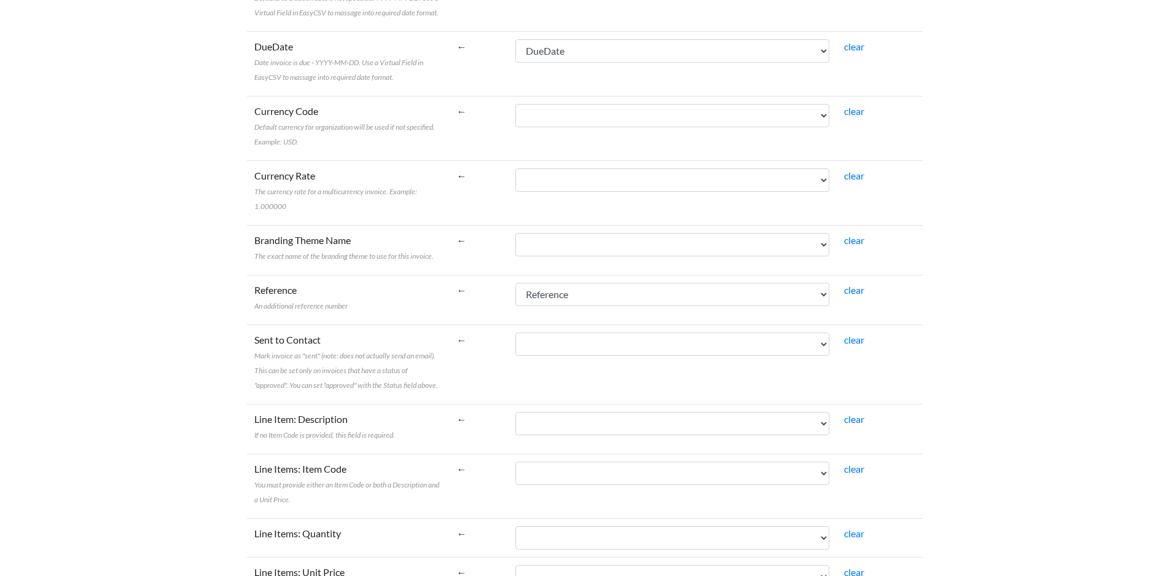
click at [580, 368] on td "ContactName EmailAddress POAddressLine1 POAddressLine2 POAddressLine3 POAddress…" at bounding box center [672, 363] width 329 height 79
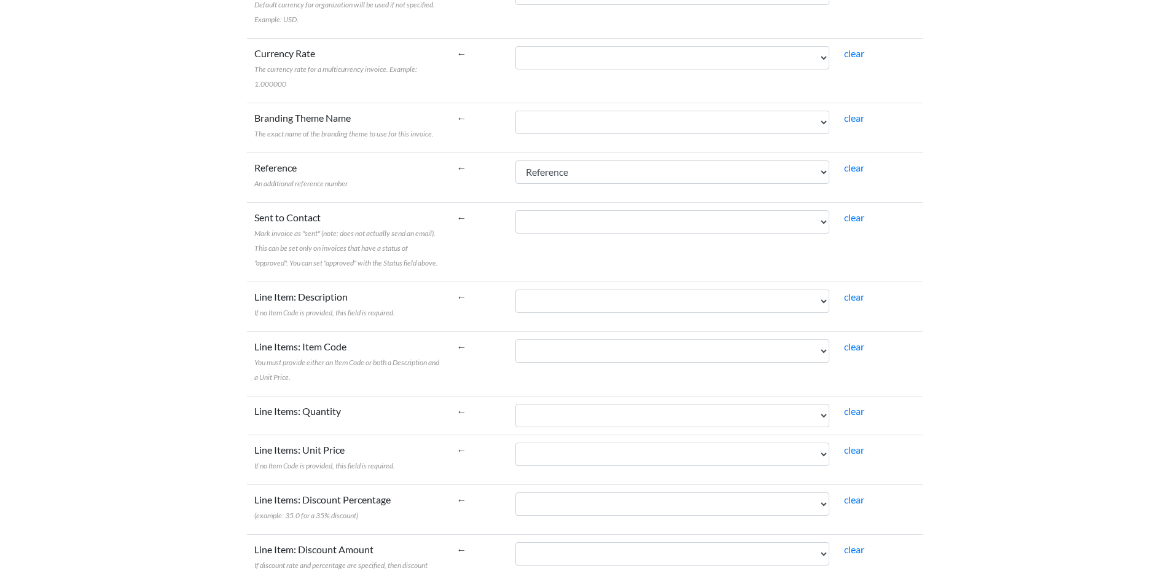
scroll to position [799, 0]
click at [588, 289] on select "ContactName EmailAddress POAddressLine1 POAddressLine2 POAddressLine3 POAddress…" at bounding box center [672, 300] width 314 height 23
select select "cr_746693"
click at [543, 289] on select "ContactName EmailAddress POAddressLine1 POAddressLine2 POAddressLine3 POAddress…" at bounding box center [672, 300] width 314 height 23
click at [589, 342] on select "ContactName EmailAddress POAddressLine1 POAddressLine2 POAddressLine3 POAddress…" at bounding box center [672, 350] width 314 height 23
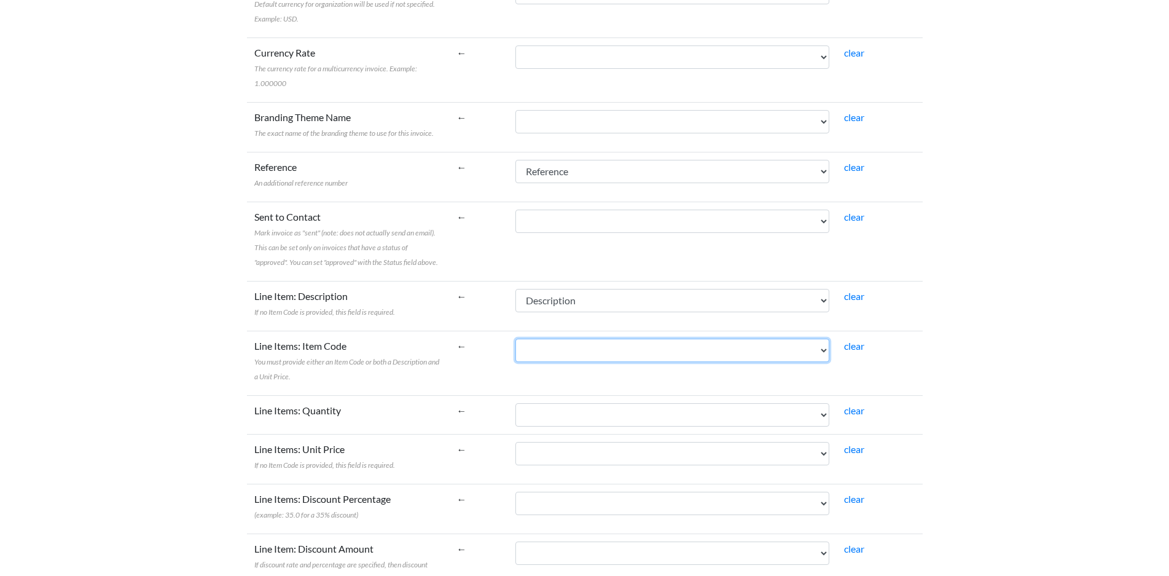
select select "cr_746692"
click at [543, 339] on select "ContactName EmailAddress POAddressLine1 POAddressLine2 POAddressLine3 POAddress…" at bounding box center [672, 350] width 314 height 23
click at [442, 364] on label "Line Items: Item Code You must provide either an Item Code or both a Descriptio…" at bounding box center [348, 361] width 188 height 44
click at [515, 362] on select "ContactName EmailAddress POAddressLine1 POAddressLine2 POAddressLine3 POAddress…" at bounding box center [672, 350] width 314 height 23
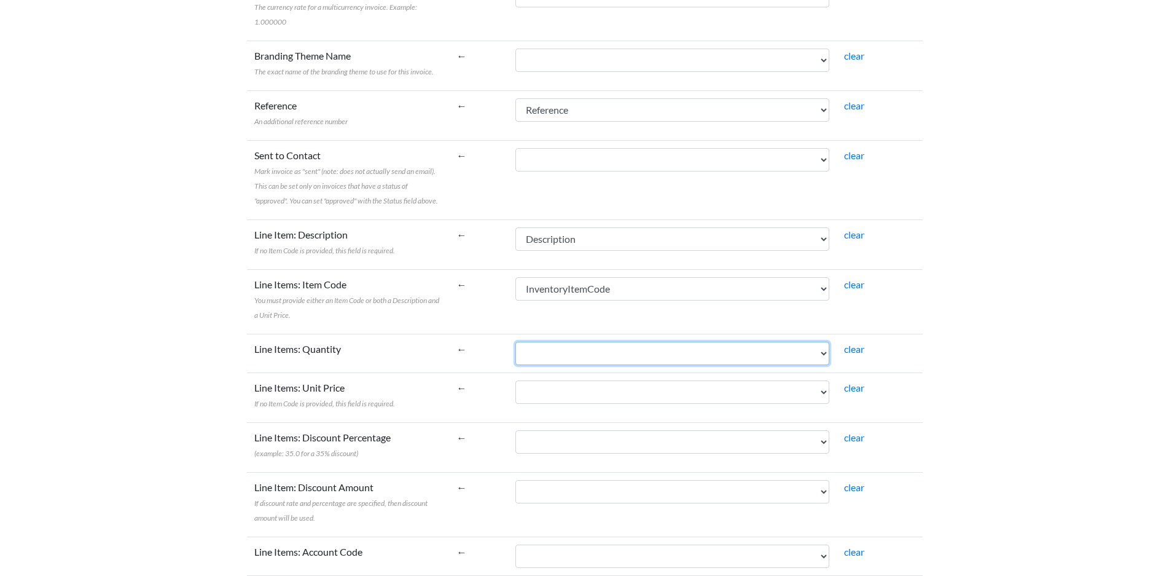
click at [575, 342] on select "ContactName EmailAddress POAddressLine1 POAddressLine2 POAddressLine3 POAddress…" at bounding box center [672, 353] width 314 height 23
select select "cr_746694"
click at [543, 342] on select "ContactName EmailAddress POAddressLine1 POAddressLine2 POAddressLine3 POAddress…" at bounding box center [672, 353] width 314 height 23
click at [601, 380] on select "ContactName EmailAddress POAddressLine1 POAddressLine2 POAddressLine3 POAddress…" at bounding box center [672, 391] width 314 height 23
select select "cr_746695"
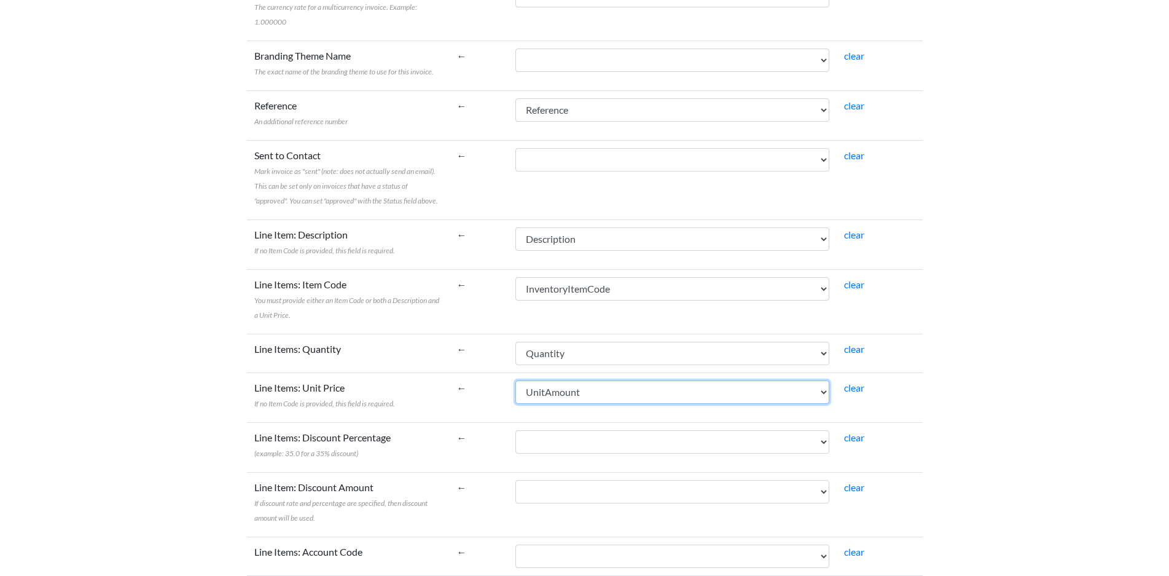
click at [543, 380] on select "ContactName EmailAddress POAddressLine1 POAddressLine2 POAddressLine3 POAddress…" at bounding box center [672, 391] width 314 height 23
click at [595, 430] on select "ContactName EmailAddress POAddressLine1 POAddressLine2 POAddressLine3 POAddress…" at bounding box center [672, 441] width 314 height 23
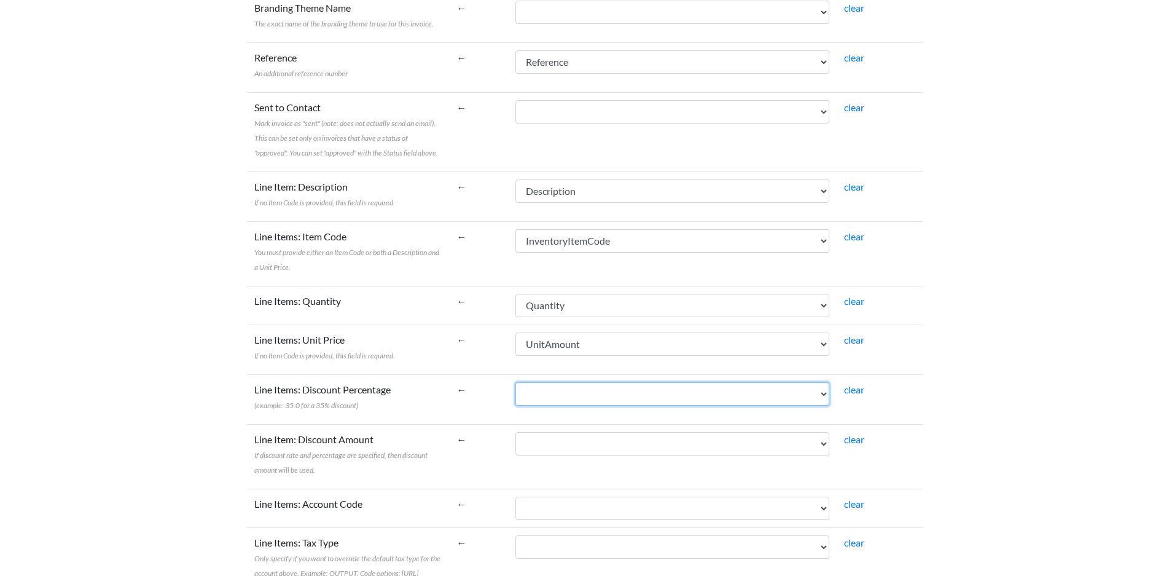
scroll to position [922, 0]
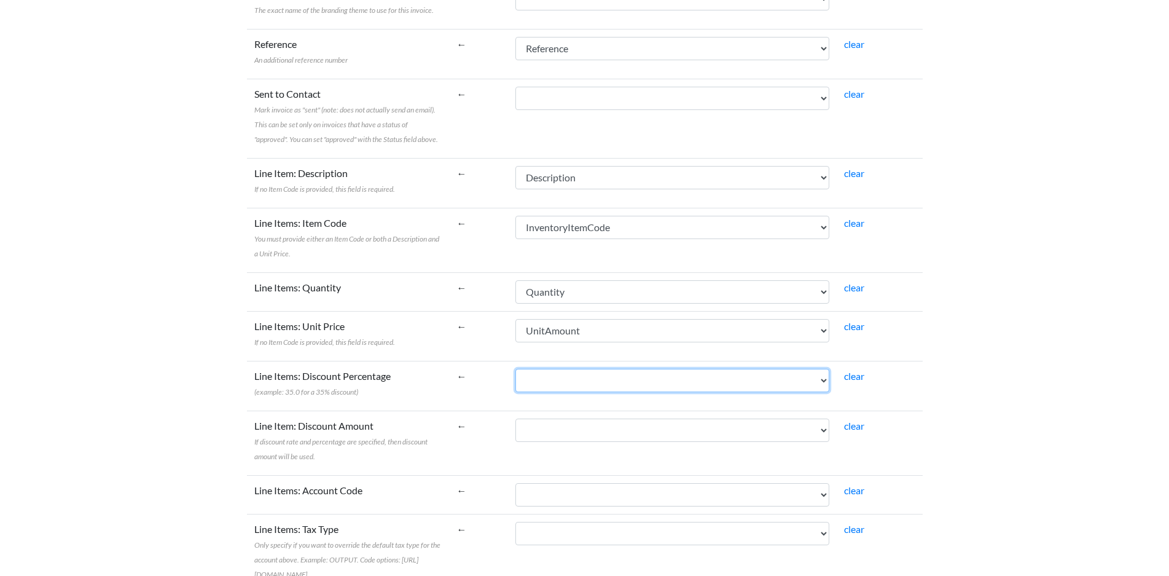
click at [595, 369] on select "ContactName EmailAddress POAddressLine1 POAddressLine2 POAddressLine3 POAddress…" at bounding box center [672, 380] width 314 height 23
select select "cr_746696"
click at [543, 369] on select "ContactName EmailAddress POAddressLine1 POAddressLine2 POAddressLine3 POAddress…" at bounding box center [672, 380] width 314 height 23
click at [489, 394] on td "←" at bounding box center [479, 386] width 59 height 50
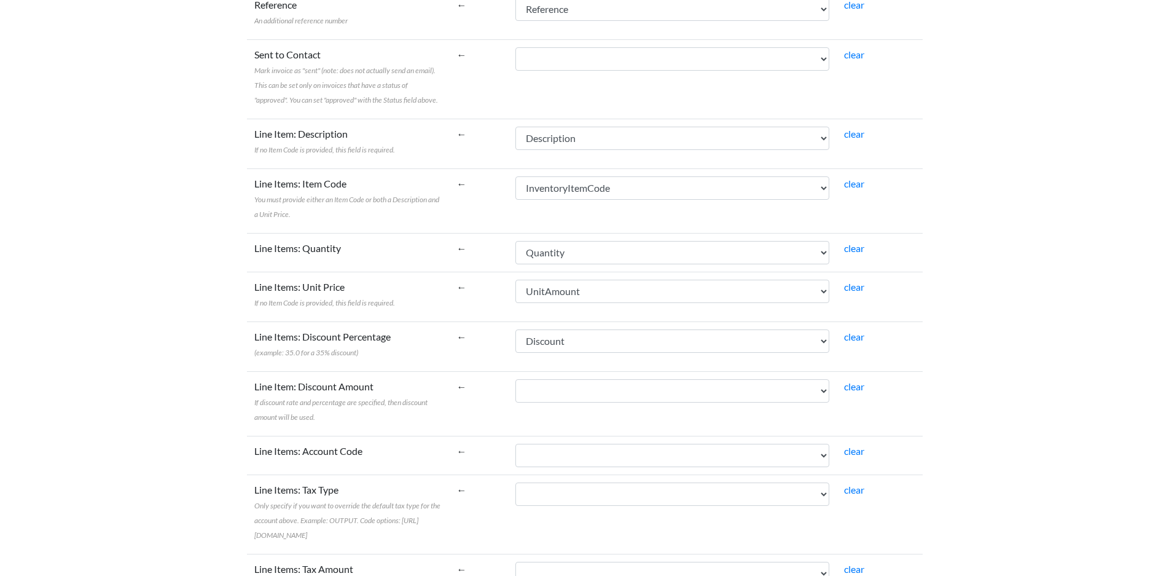
scroll to position [983, 0]
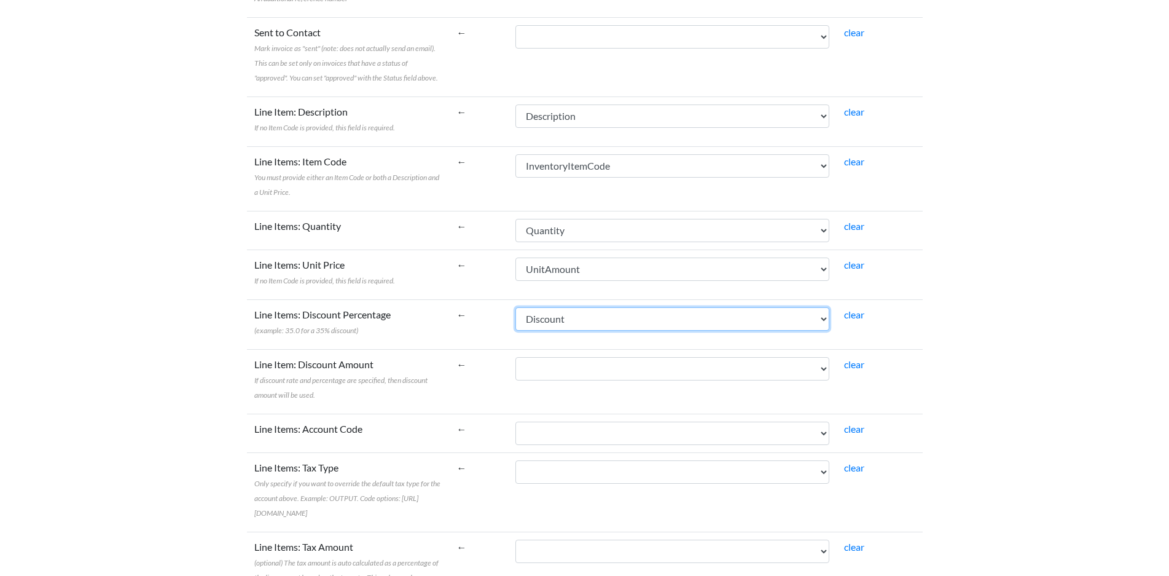
click at [576, 310] on select "ContactName EmailAddress POAddressLine1 POAddressLine2 POAddressLine3 POAddress…" at bounding box center [672, 318] width 314 height 23
select select
click at [543, 307] on select "ContactName EmailAddress POAddressLine1 POAddressLine2 POAddressLine3 POAddress…" at bounding box center [672, 318] width 314 height 23
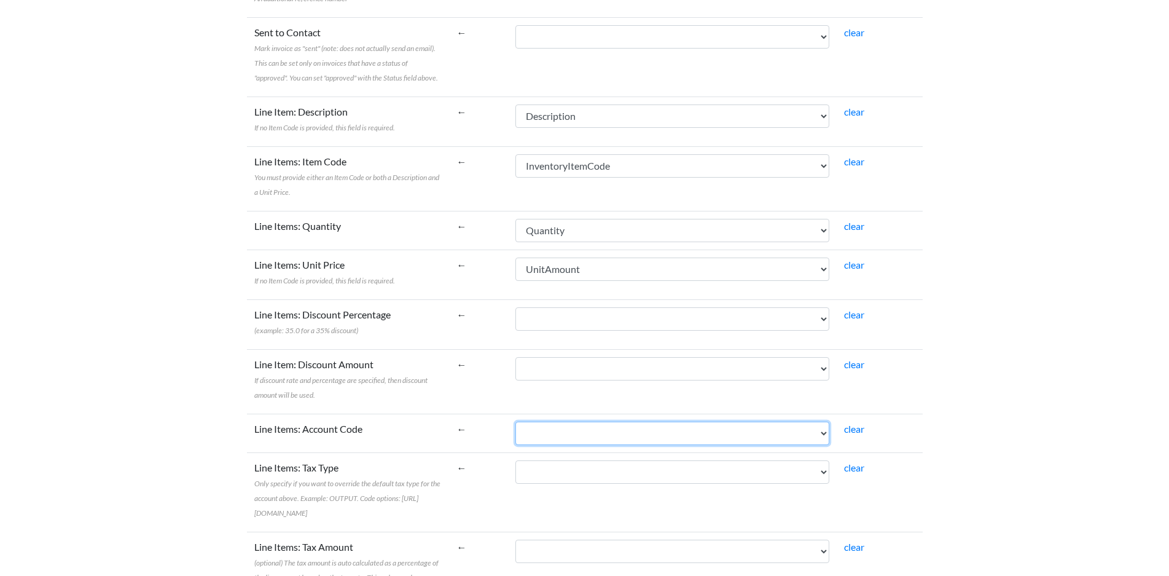
click at [621, 421] on select "ContactName EmailAddress POAddressLine1 POAddressLine2 POAddressLine3 POAddress…" at bounding box center [672, 432] width 314 height 23
select select "cr_746697"
click at [543, 421] on select "ContactName EmailAddress POAddressLine1 POAddressLine2 POAddressLine3 POAddress…" at bounding box center [672, 432] width 314 height 23
click at [390, 483] on label "Line Items: Tax Type Only specify if you want to override the default tax type …" at bounding box center [348, 489] width 188 height 59
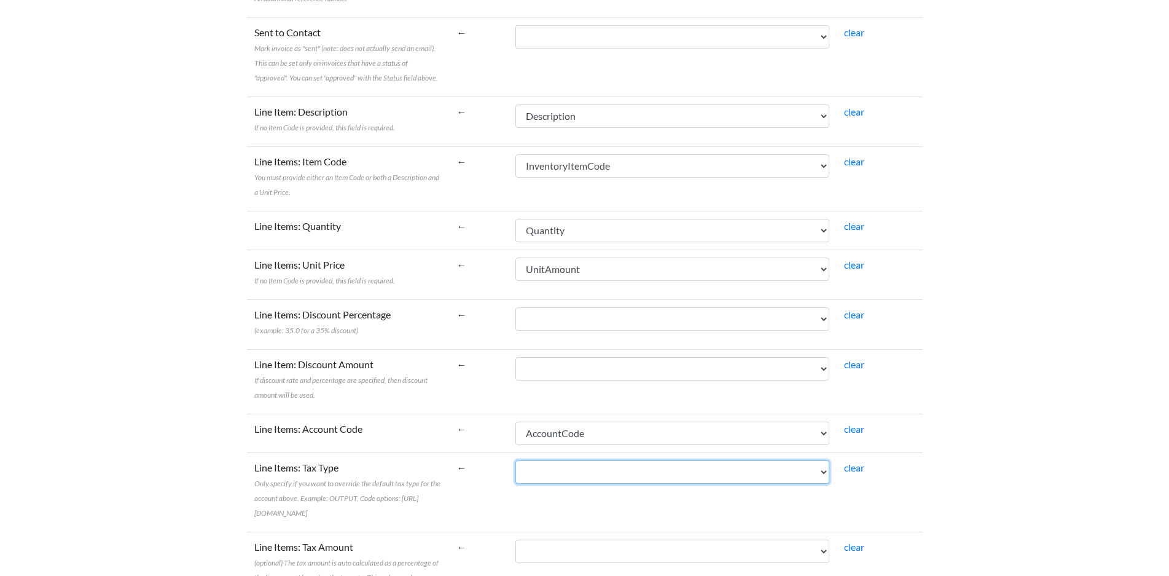
click at [515, 483] on select "ContactName EmailAddress POAddressLine1 POAddressLine2 POAddressLine3 POAddress…" at bounding box center [672, 471] width 314 height 23
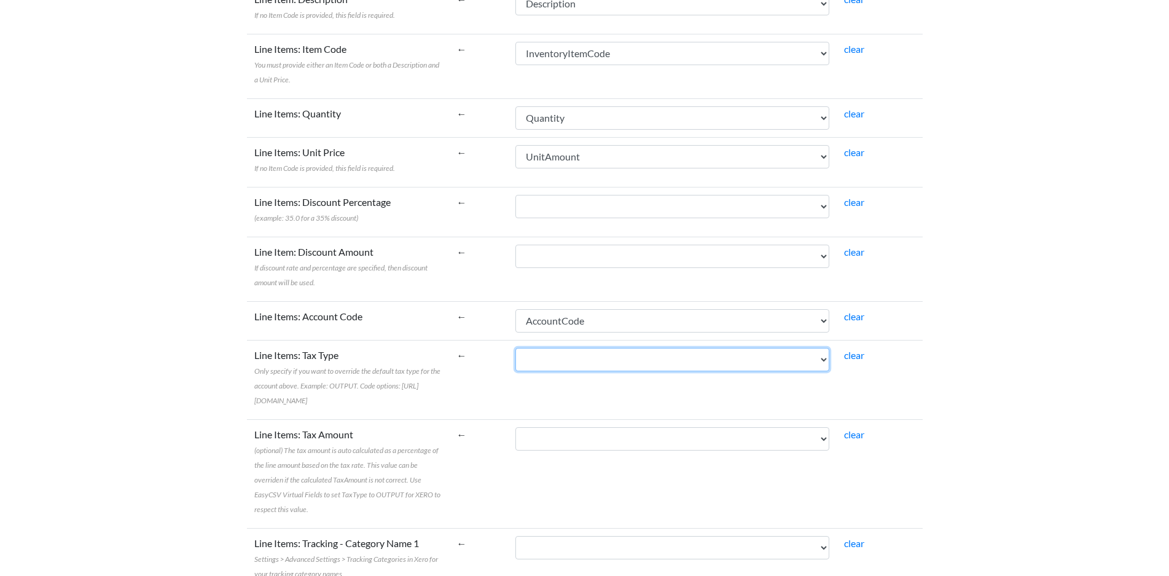
scroll to position [1106, 0]
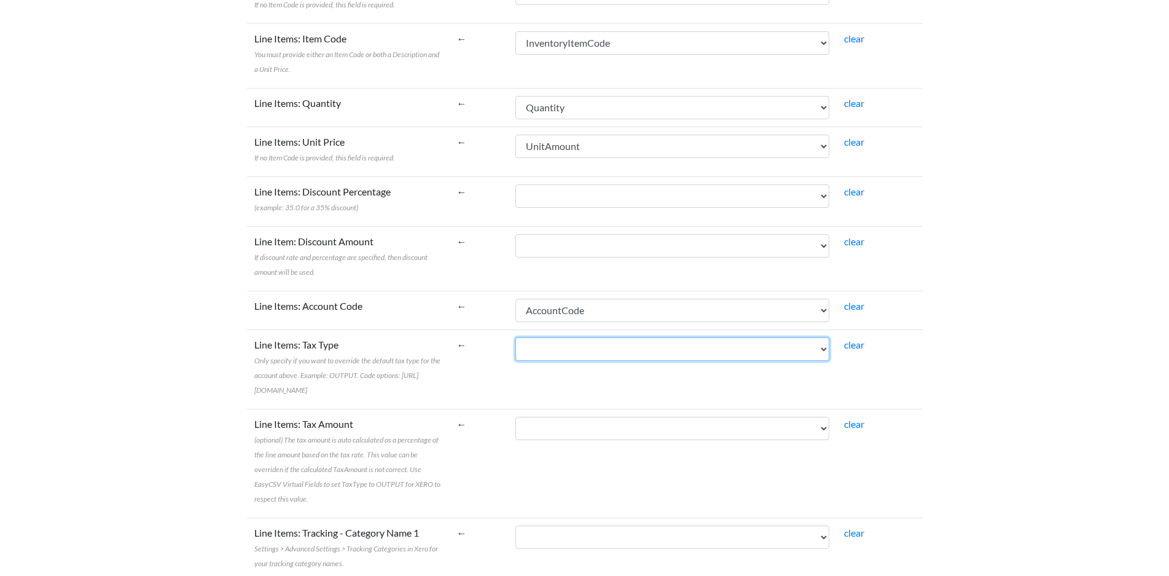
click at [620, 337] on select "ContactName EmailAddress POAddressLine1 POAddressLine2 POAddressLine3 POAddress…" at bounding box center [672, 348] width 314 height 23
select select "cr_746698"
click at [543, 337] on select "ContactName EmailAddress POAddressLine1 POAddressLine2 POAddressLine3 POAddress…" at bounding box center [672, 348] width 314 height 23
click at [493, 393] on td "←" at bounding box center [479, 368] width 59 height 79
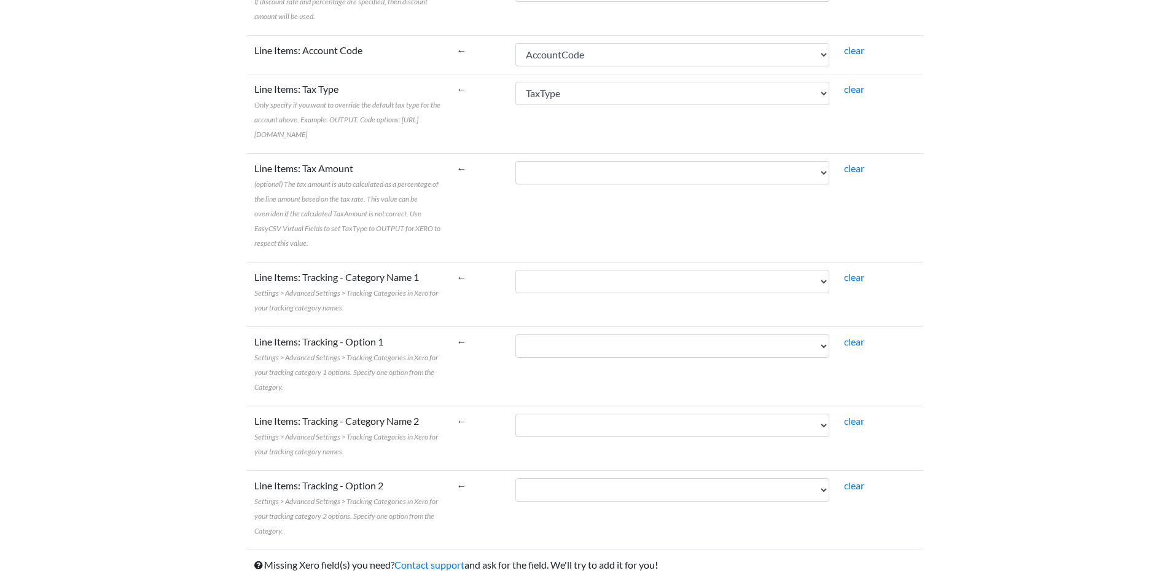
scroll to position [1366, 0]
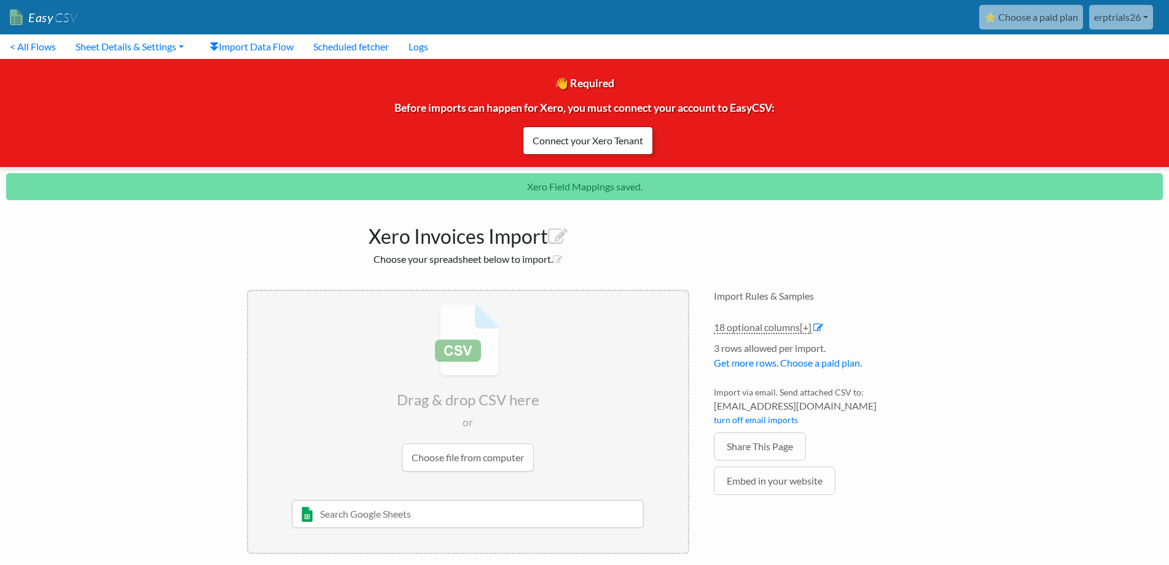
click at [622, 143] on link "Connect your Xero Tenant" at bounding box center [588, 141] width 130 height 28
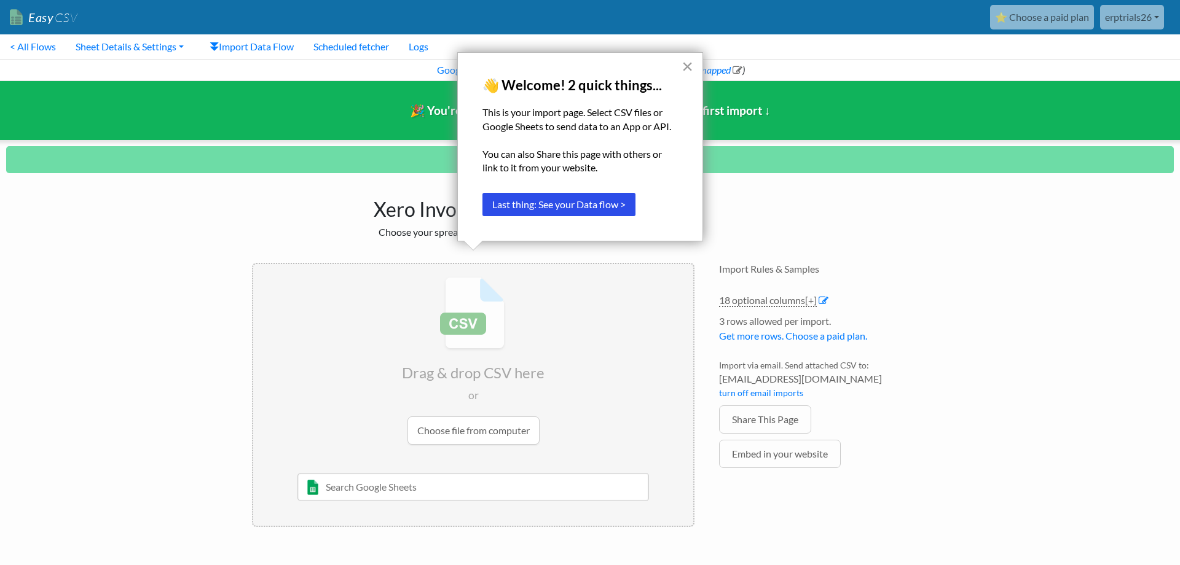
click at [691, 64] on button "×" at bounding box center [687, 67] width 12 height 20
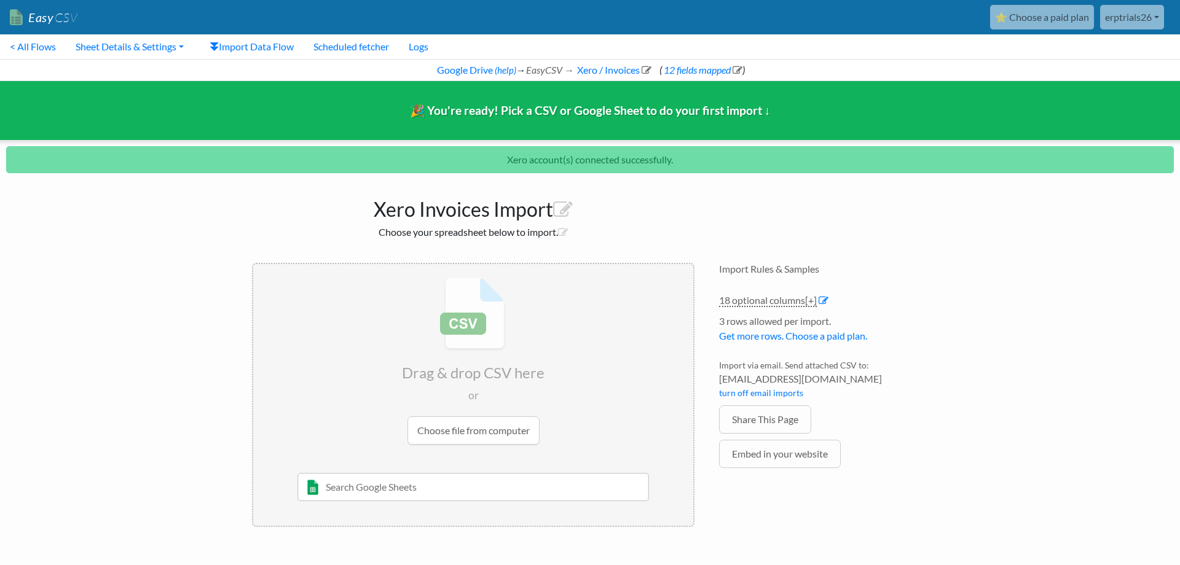
click at [428, 494] on input "text" at bounding box center [473, 487] width 352 height 28
type input "OZ"
click at [435, 511] on div "INV-20250826-155215 - OZTEC WINDOW SHUTTERS" at bounding box center [482, 511] width 317 height 15
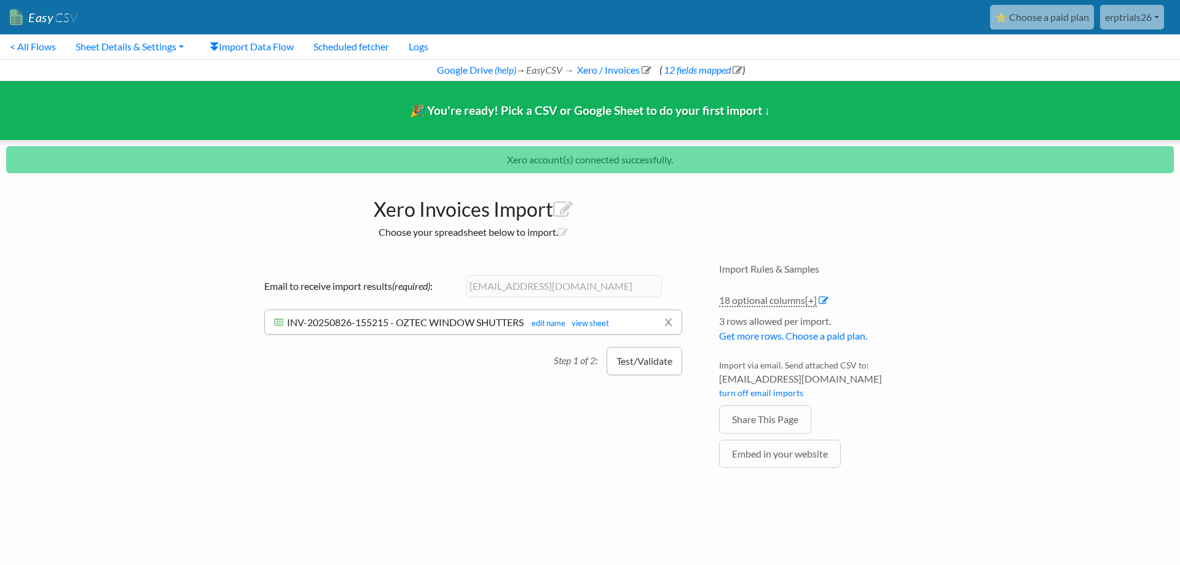
click at [652, 360] on button "Test/Validate" at bounding box center [644, 361] width 76 height 28
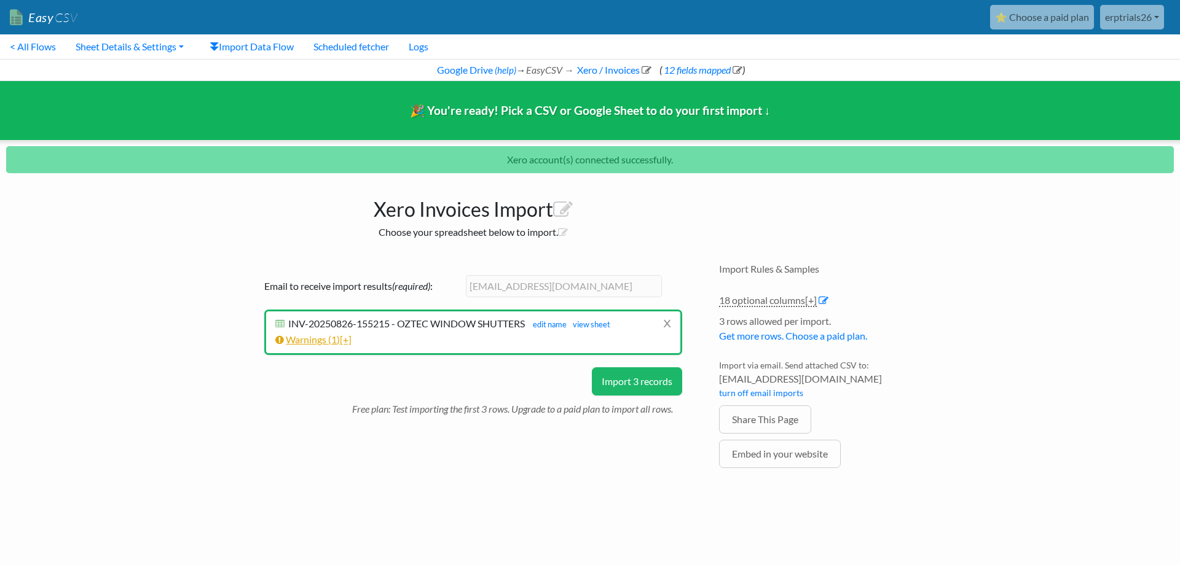
click at [349, 340] on span "[+]" at bounding box center [346, 340] width 12 height 12
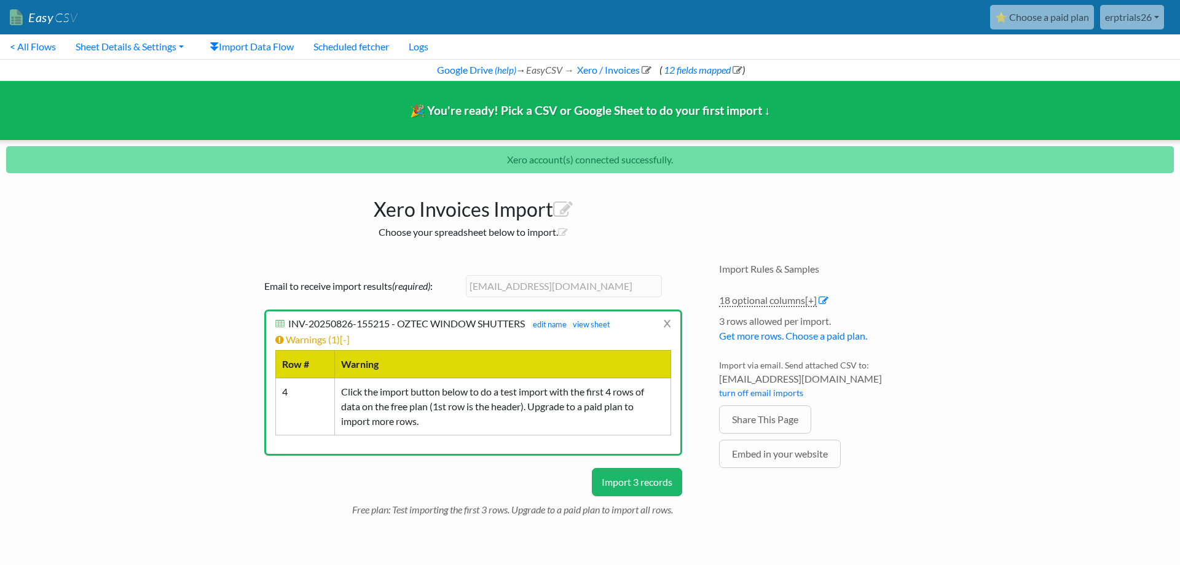
click at [646, 481] on button "Import 3 records" at bounding box center [637, 482] width 90 height 28
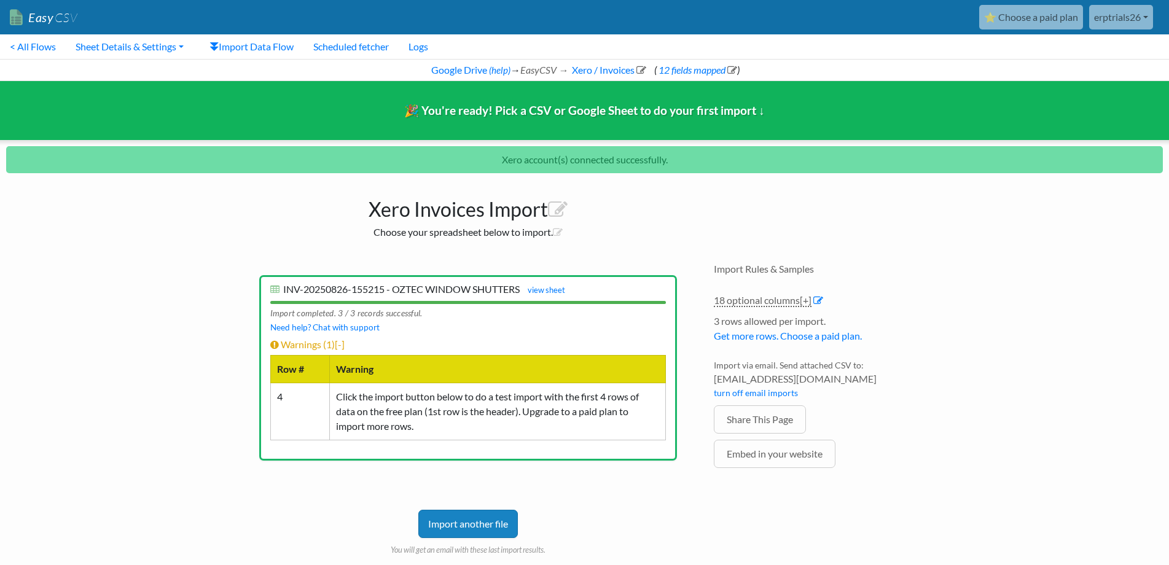
scroll to position [36, 0]
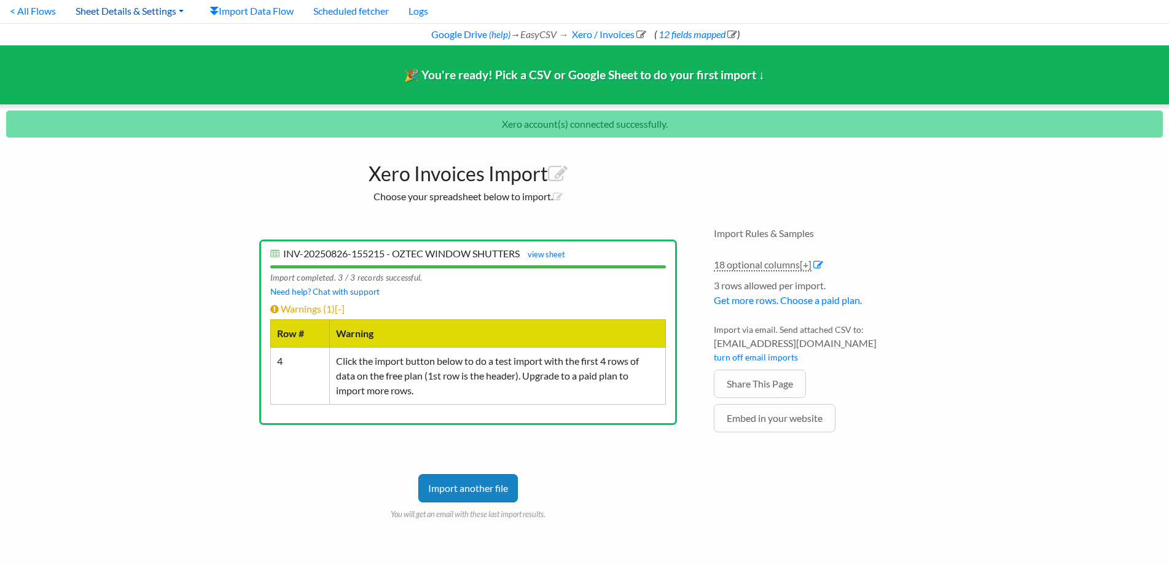
click at [161, 15] on link "Sheet Details & Settings" at bounding box center [130, 11] width 128 height 25
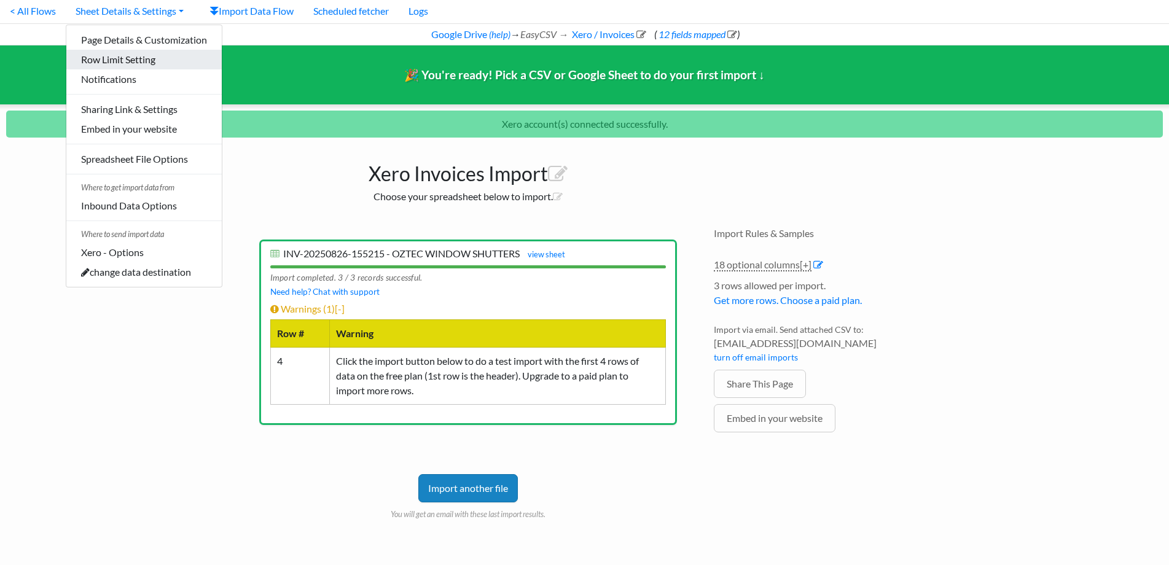
click at [145, 57] on link "Row Limit Setting" at bounding box center [143, 60] width 155 height 20
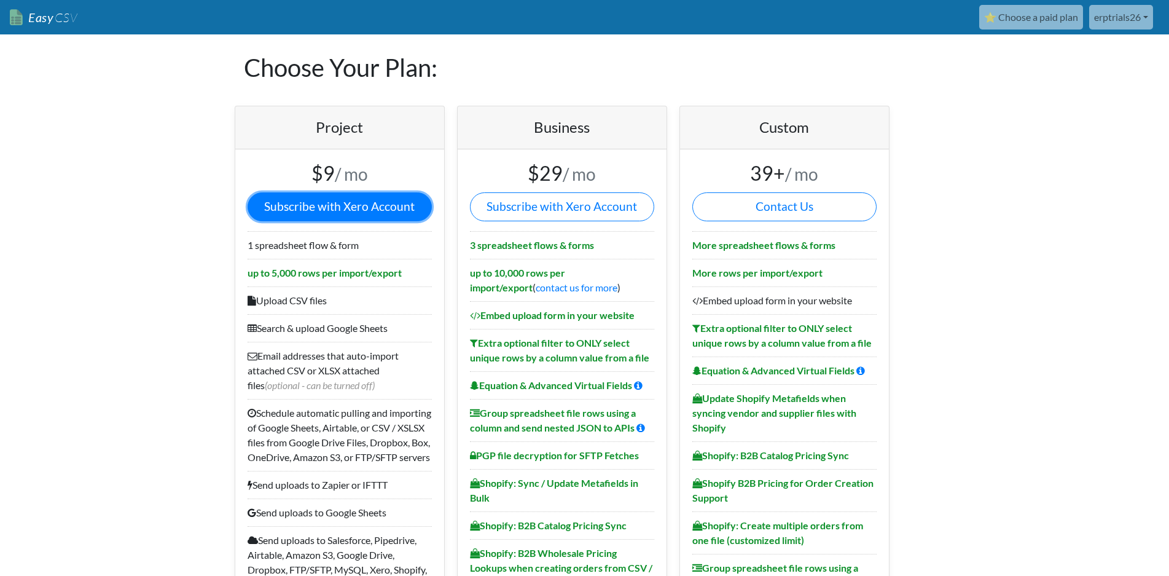
click at [361, 205] on link "Subscribe with Xero Account" at bounding box center [340, 206] width 184 height 29
click at [42, 19] on link "Easy CSV" at bounding box center [44, 17] width 68 height 25
